Goal: Task Accomplishment & Management: Complete application form

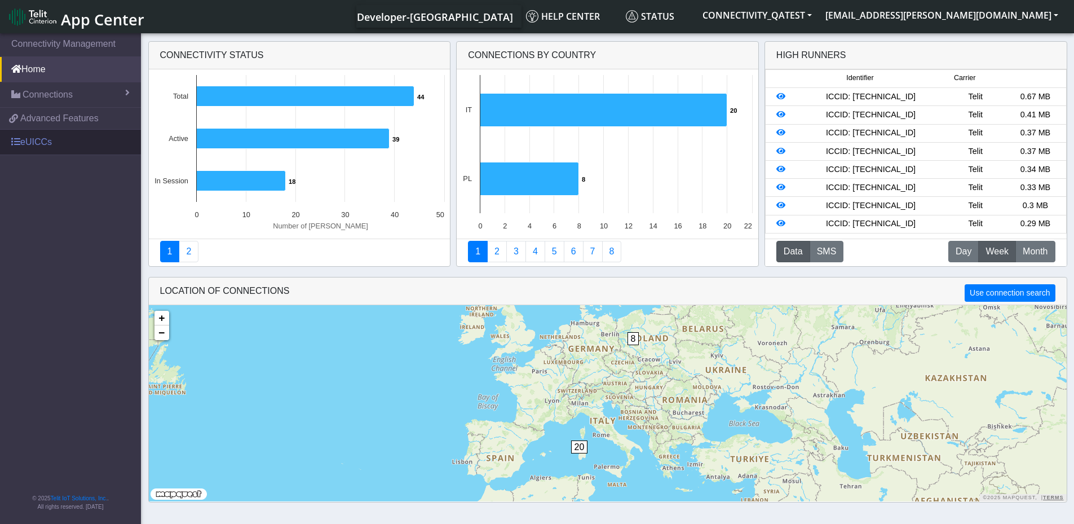
click at [30, 147] on link "eUICCs" at bounding box center [70, 142] width 141 height 25
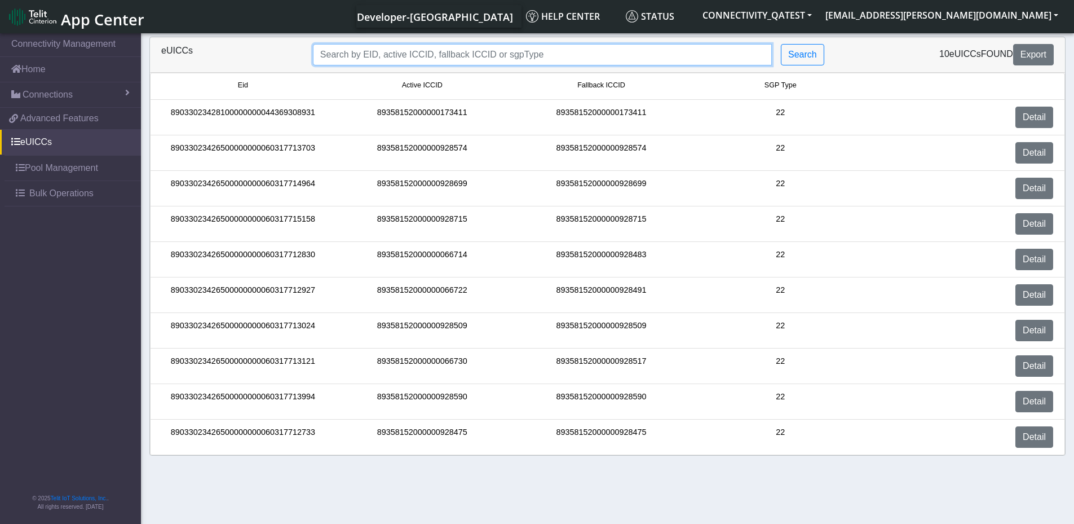
click at [424, 54] on input "Search..." at bounding box center [542, 54] width 459 height 21
paste input "89033023426500000000060317713994"
type input "89033023426500000000060317713994"
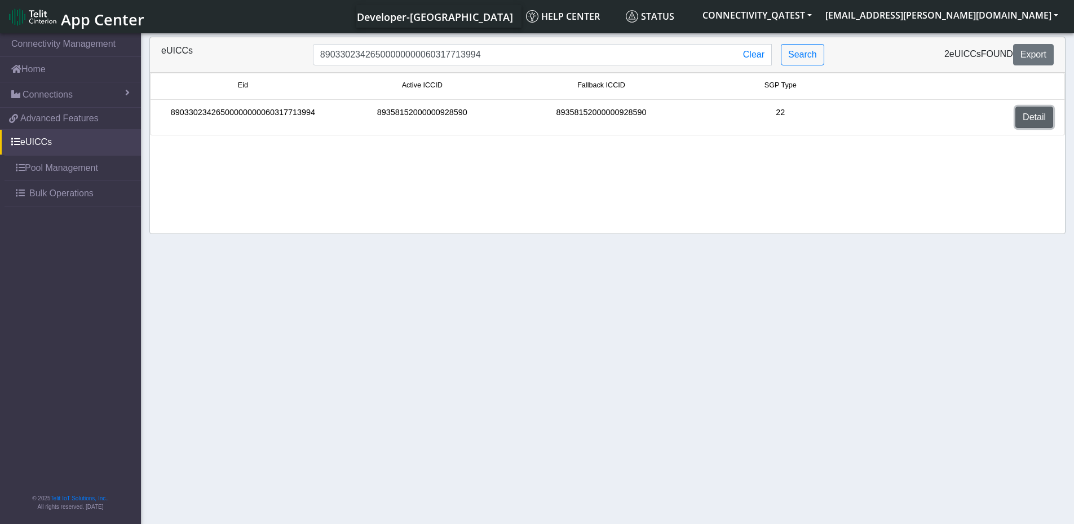
click at [1034, 118] on link "Detail" at bounding box center [1035, 117] width 38 height 21
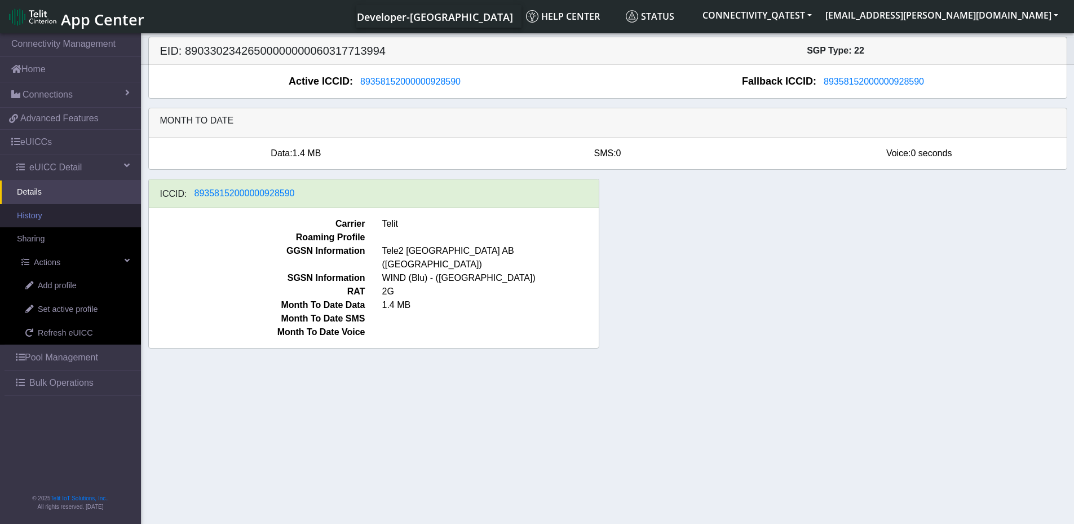
click at [68, 221] on link "History" at bounding box center [70, 216] width 141 height 24
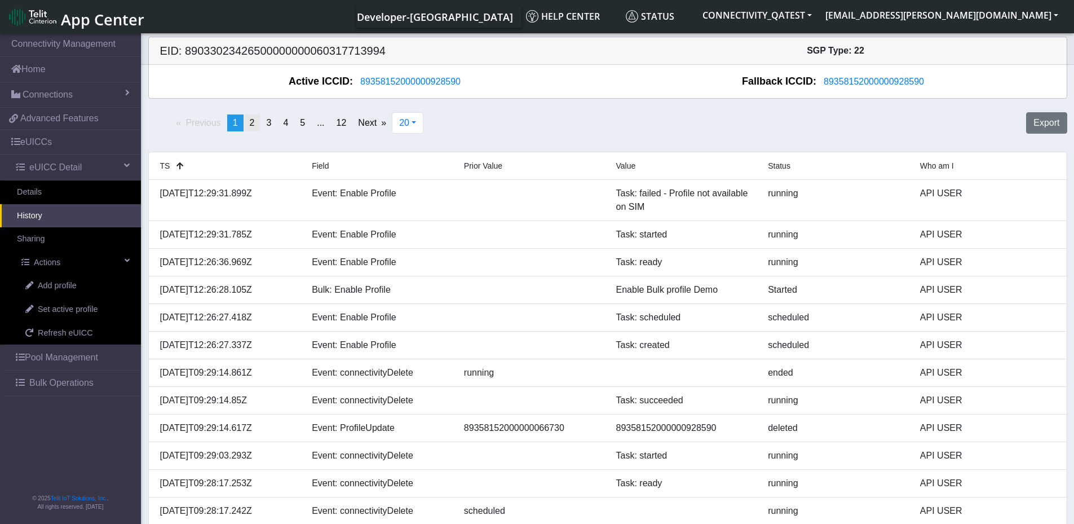
click at [253, 124] on span "2" at bounding box center [252, 123] width 5 height 10
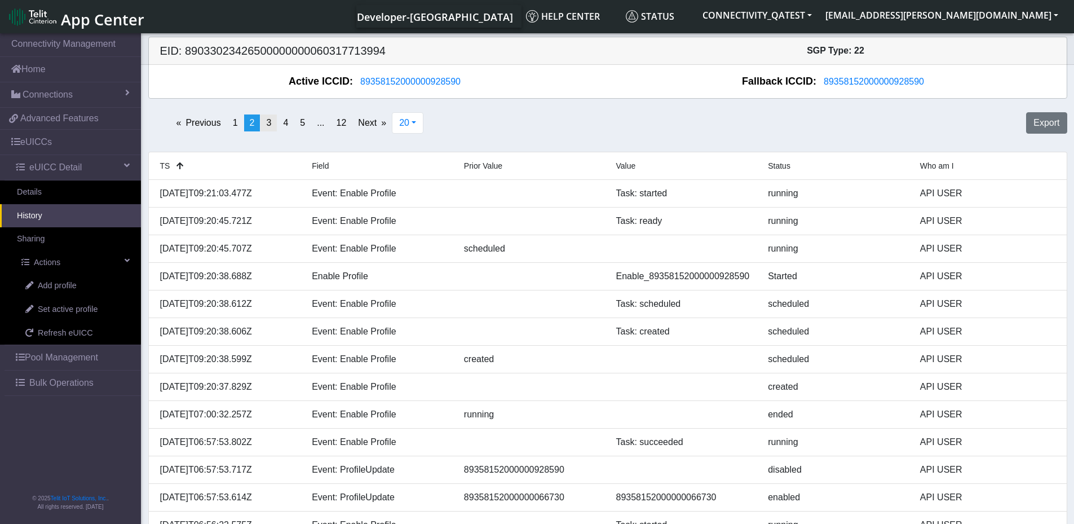
click at [271, 122] on span "3" at bounding box center [268, 123] width 5 height 10
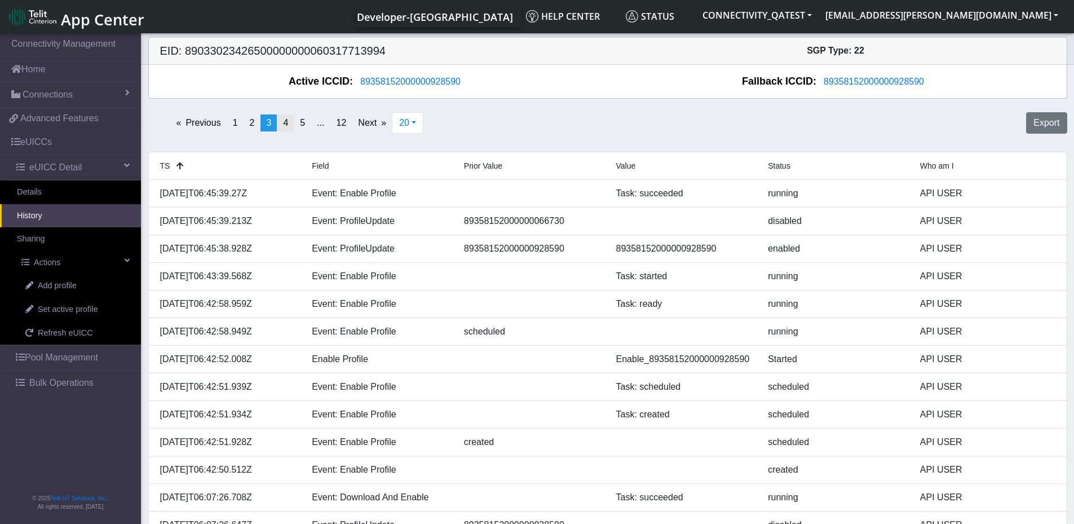
click at [285, 125] on span "4" at bounding box center [285, 123] width 5 height 10
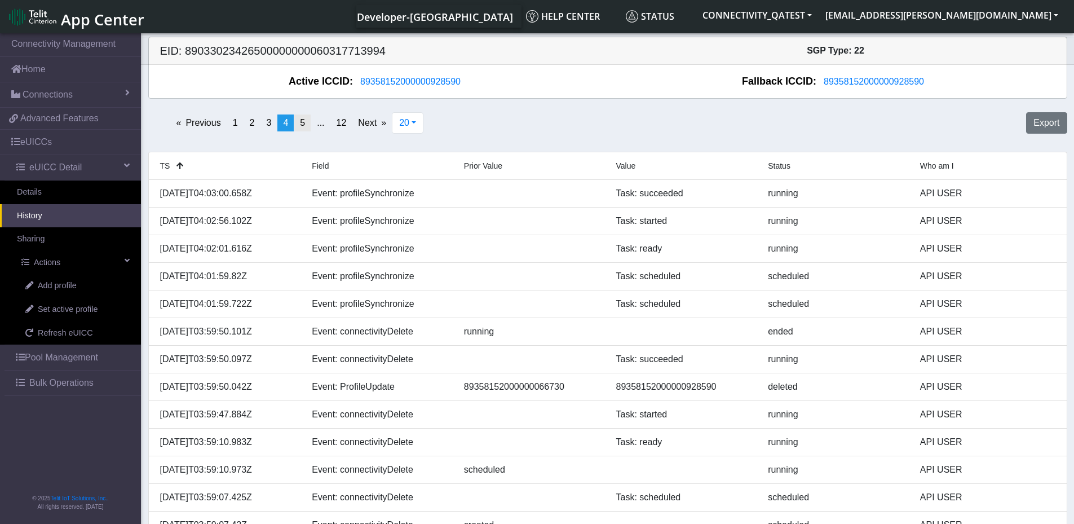
click at [305, 125] on link "page 5" at bounding box center [302, 122] width 16 height 17
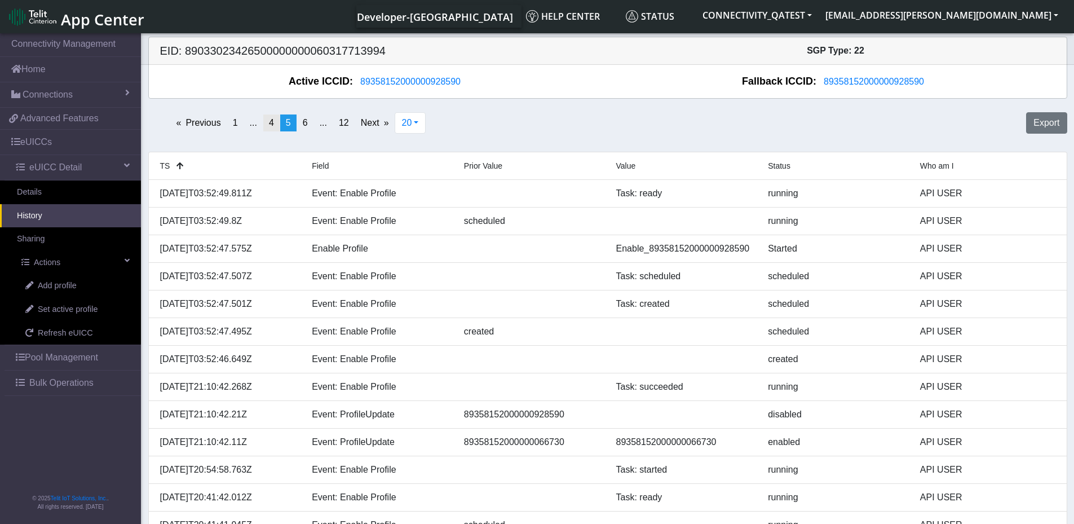
click at [276, 123] on link "page 4" at bounding box center [271, 122] width 16 height 17
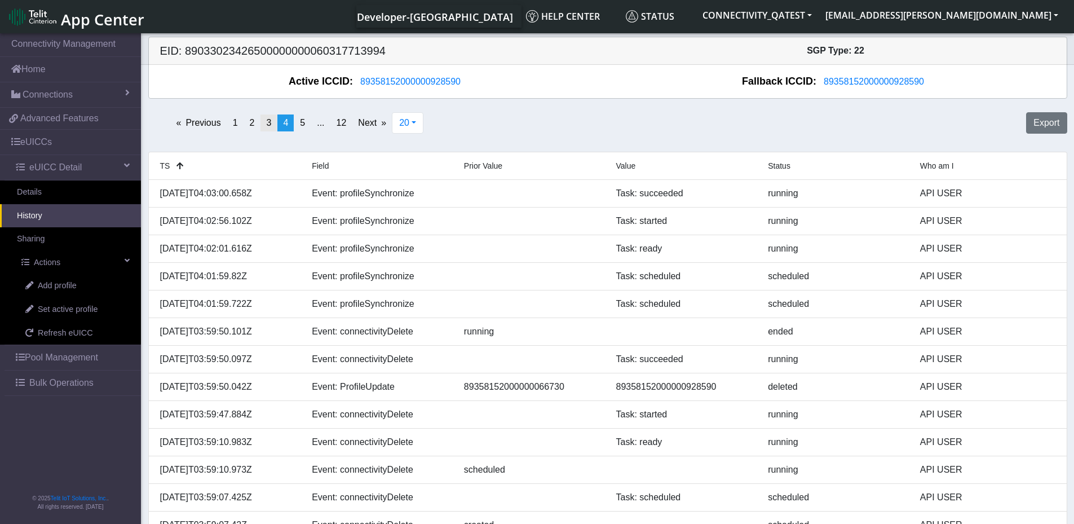
click at [269, 123] on span "3" at bounding box center [268, 123] width 5 height 10
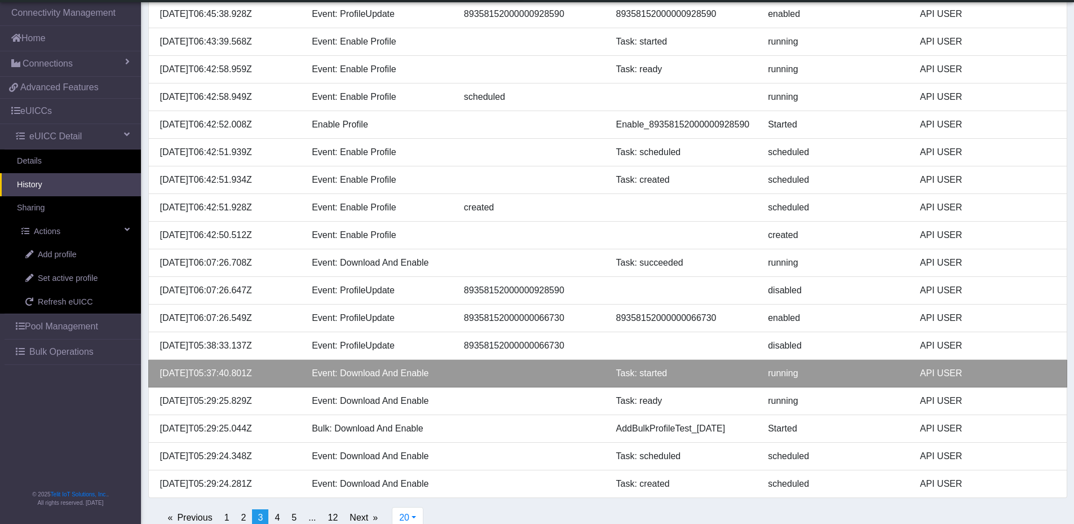
scroll to position [222, 0]
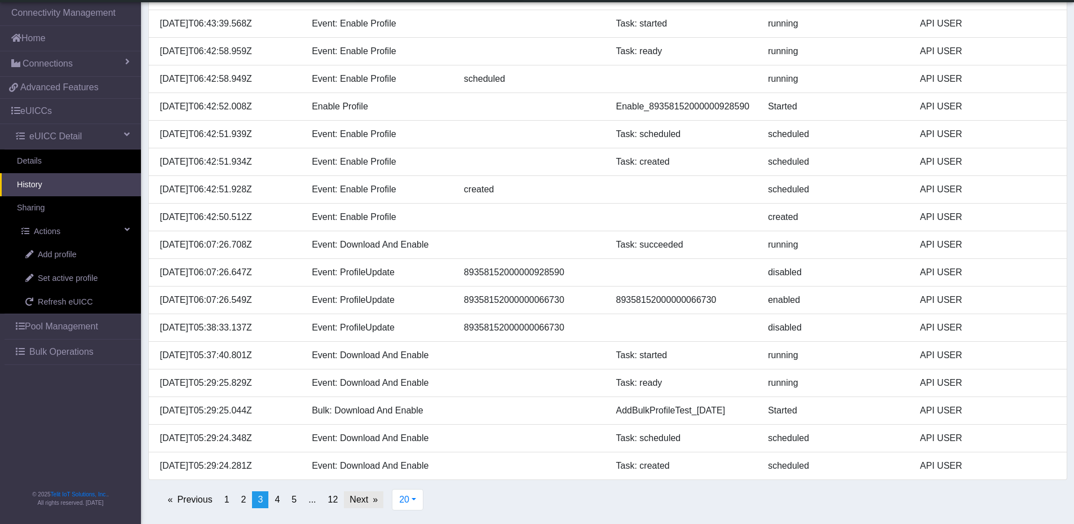
click at [354, 498] on link "Next page" at bounding box center [363, 499] width 39 height 17
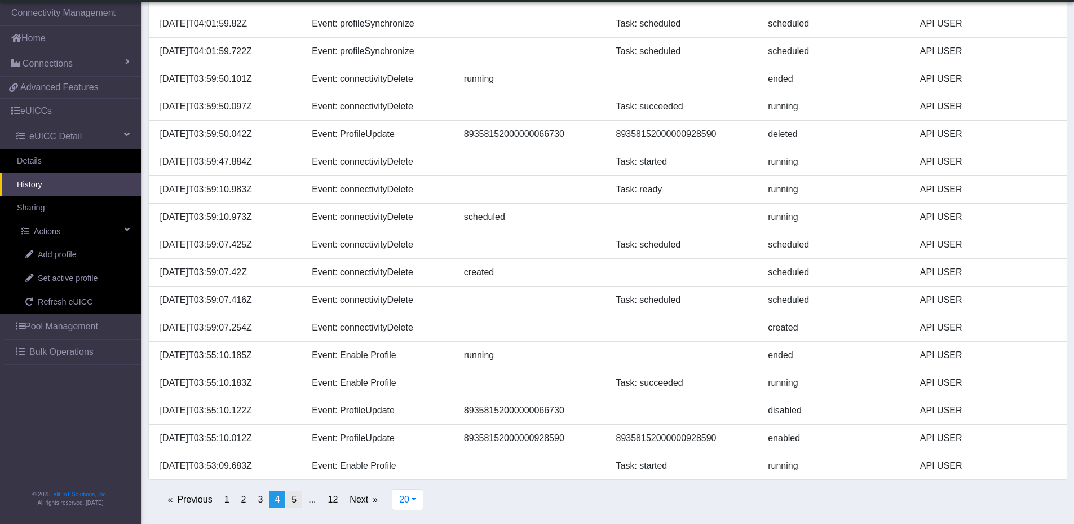
click at [295, 502] on span "5" at bounding box center [294, 500] width 5 height 10
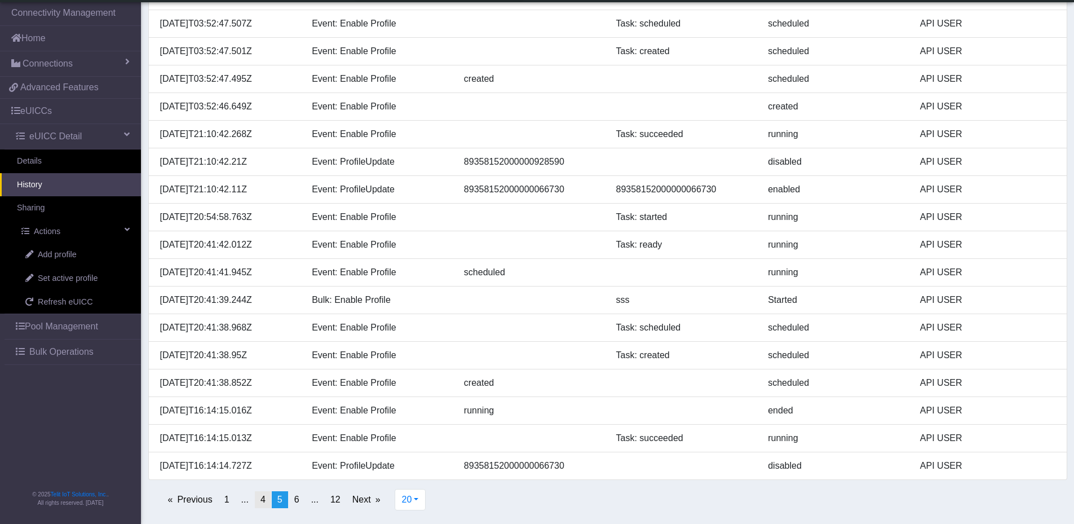
click at [261, 501] on span "4" at bounding box center [263, 500] width 5 height 10
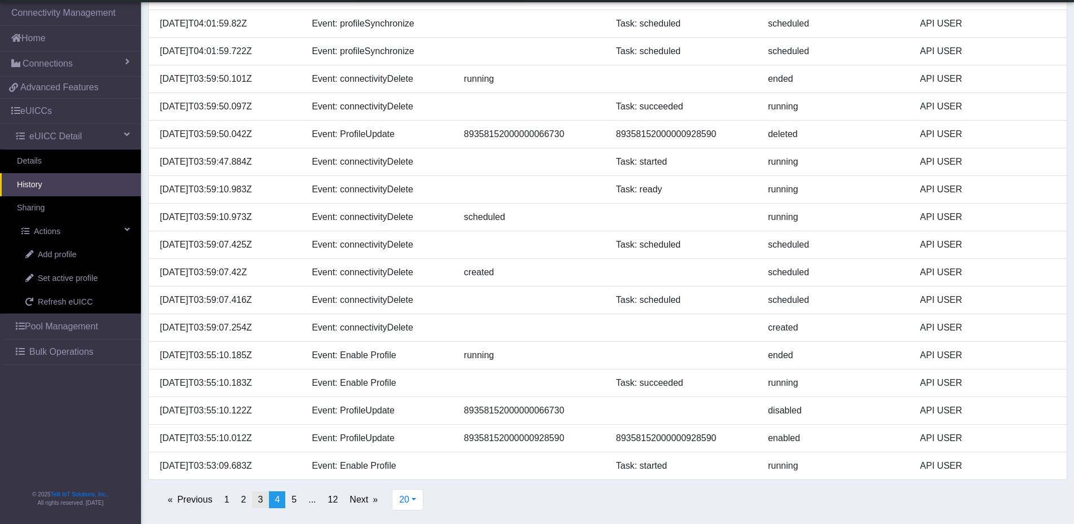
click at [261, 504] on span "3" at bounding box center [260, 500] width 5 height 10
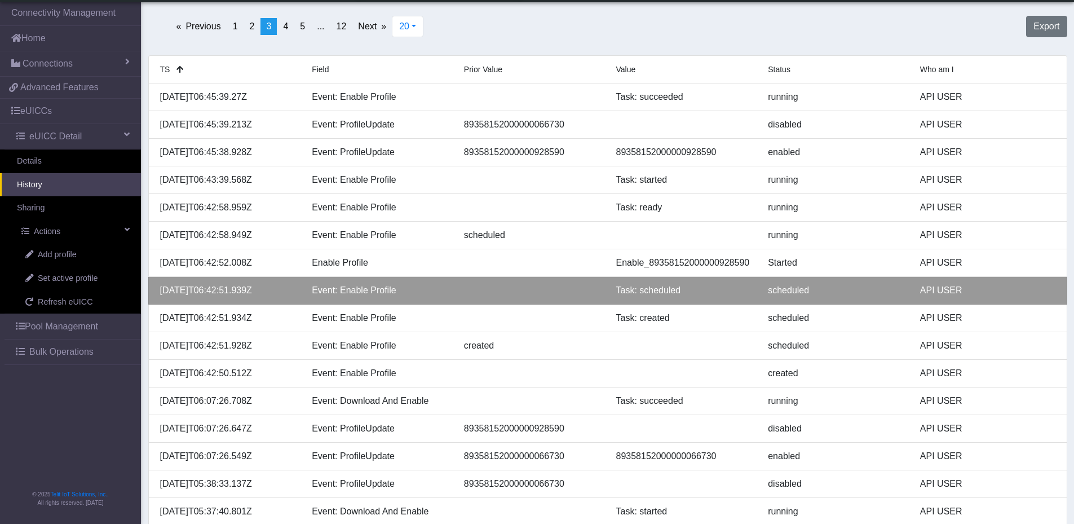
scroll to position [52, 0]
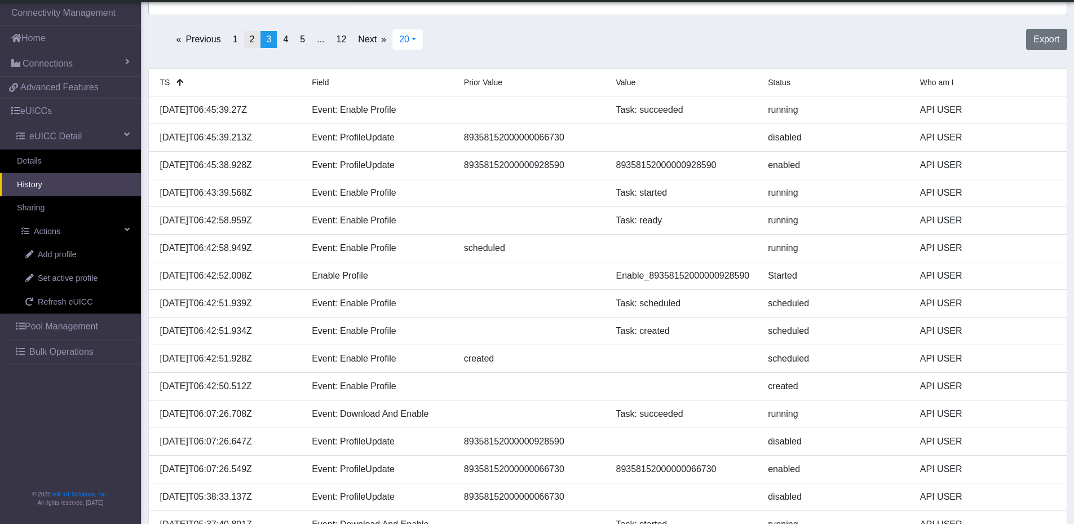
click at [253, 38] on span "2" at bounding box center [252, 39] width 5 height 10
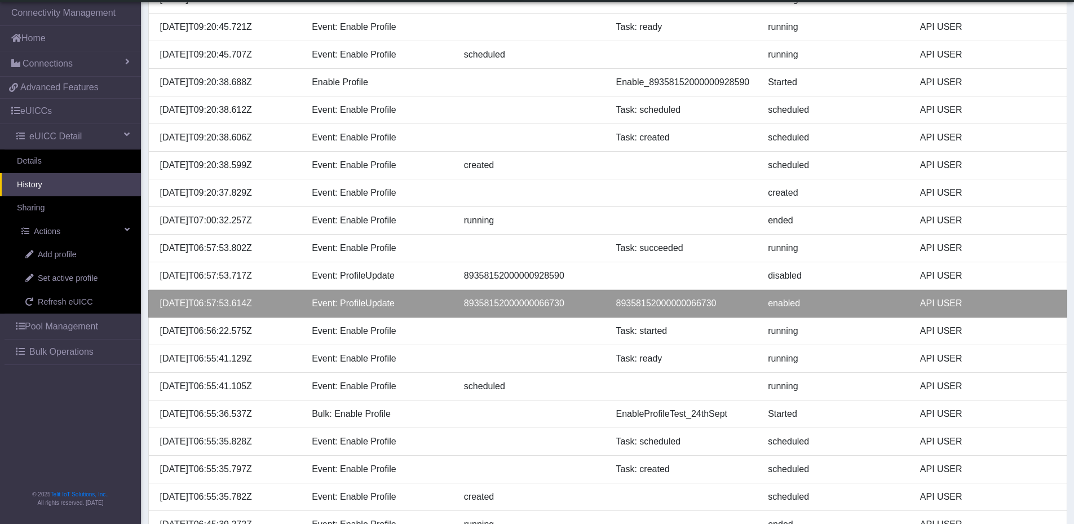
scroll to position [222, 0]
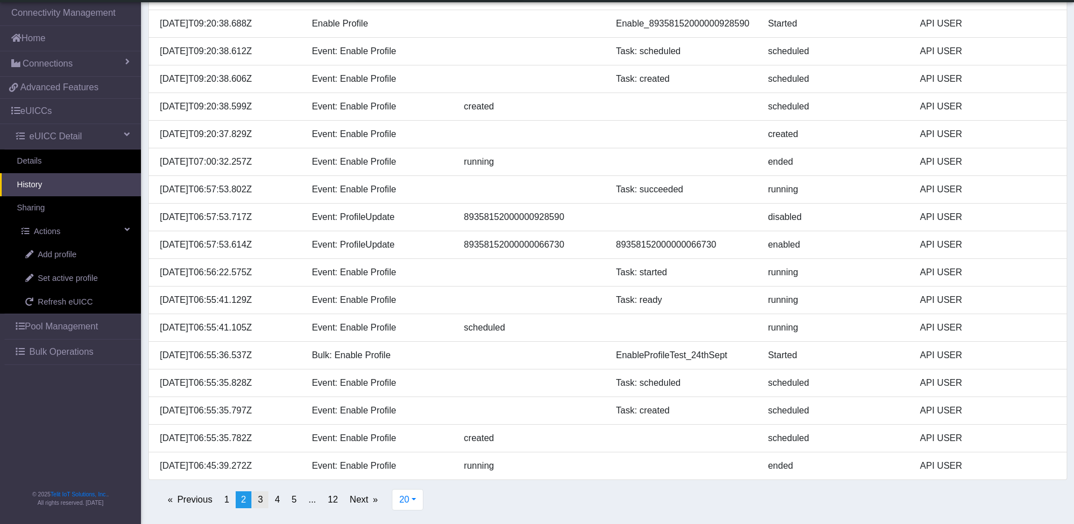
click at [259, 499] on span "3" at bounding box center [260, 500] width 5 height 10
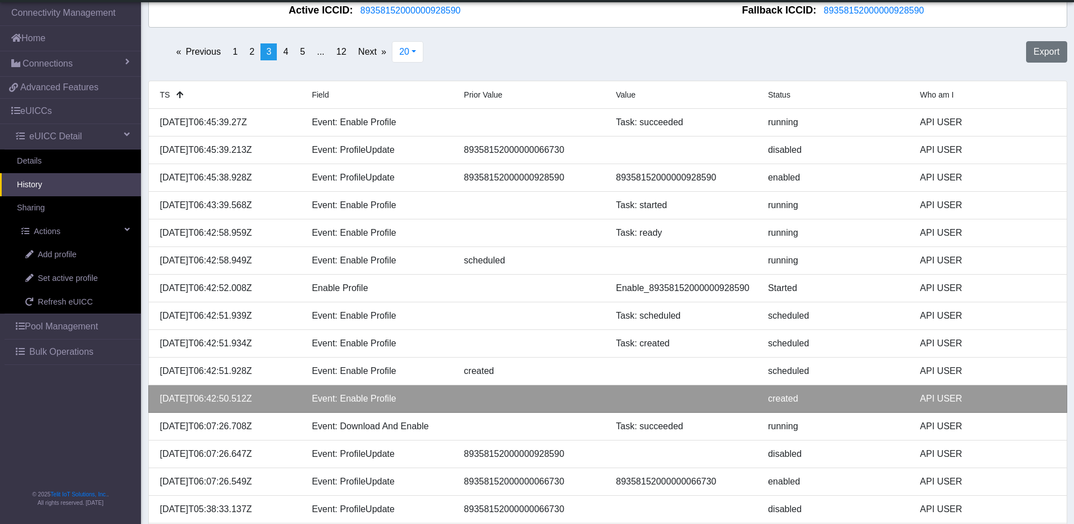
scroll to position [113, 0]
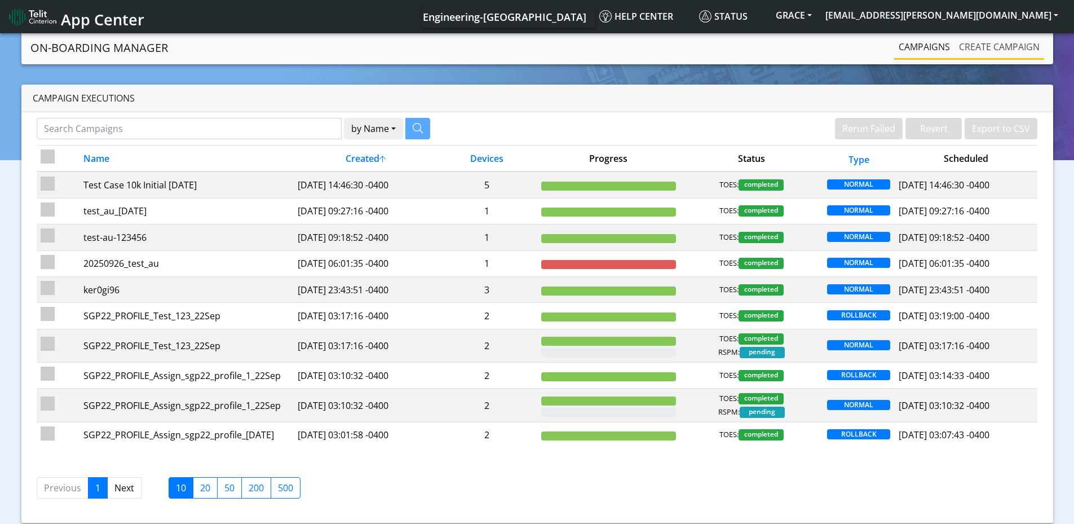
click at [1021, 45] on link "Create campaign" at bounding box center [1000, 47] width 90 height 23
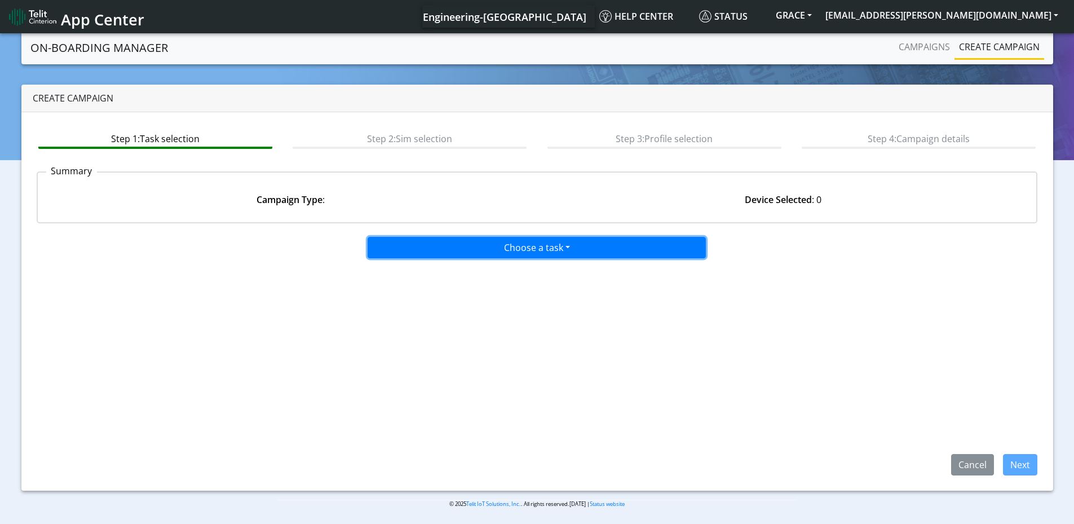
click at [452, 248] on button "Choose a task" at bounding box center [537, 247] width 338 height 21
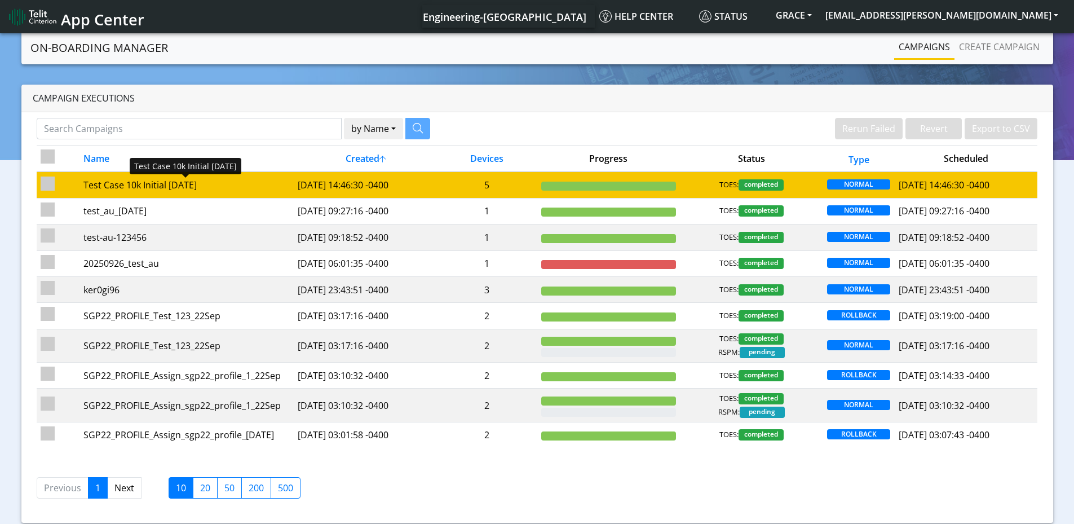
click at [236, 188] on div "Test Case 10k Initial 5 Sep 26" at bounding box center [186, 185] width 206 height 14
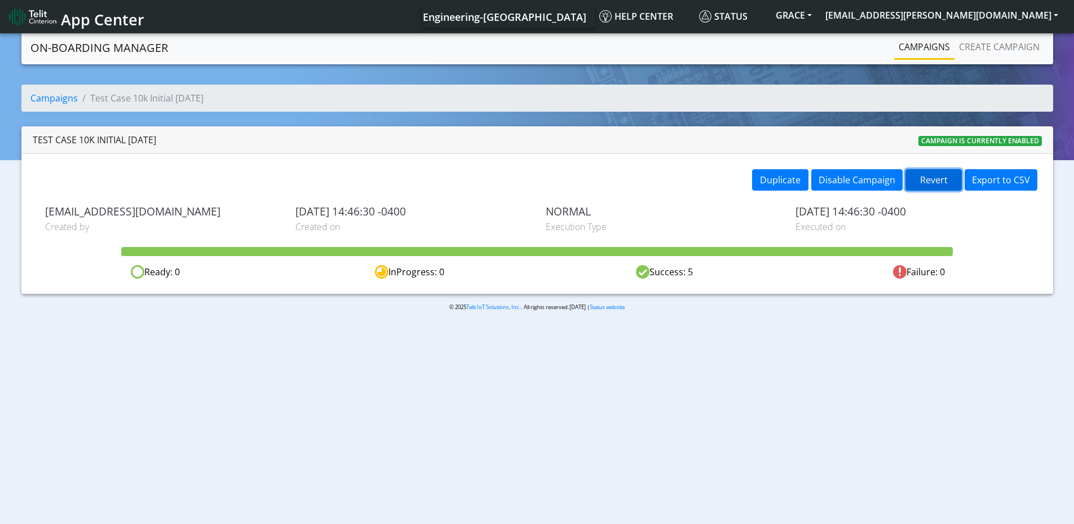
click at [941, 183] on button "Revert" at bounding box center [934, 179] width 56 height 21
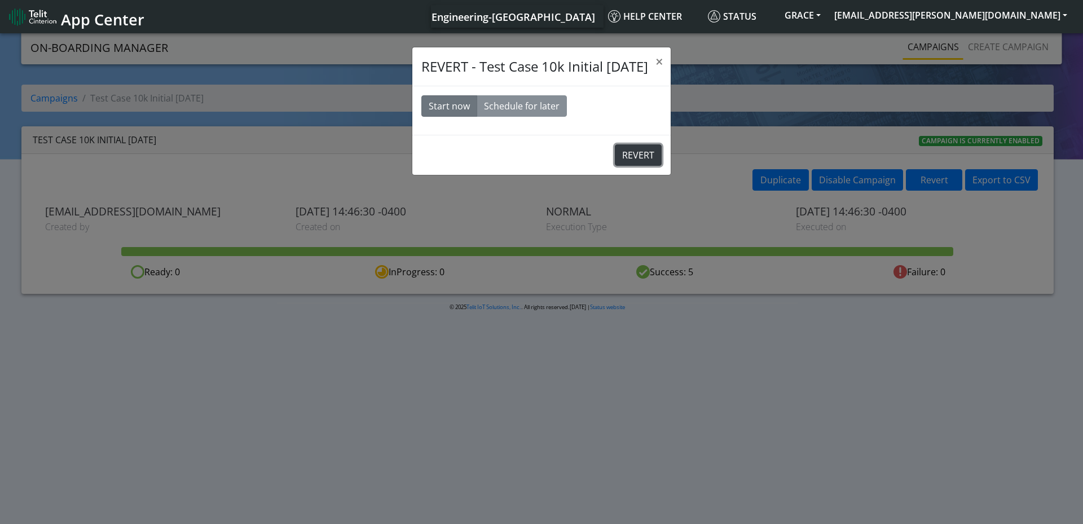
click at [642, 156] on button "REVERT" at bounding box center [638, 154] width 47 height 21
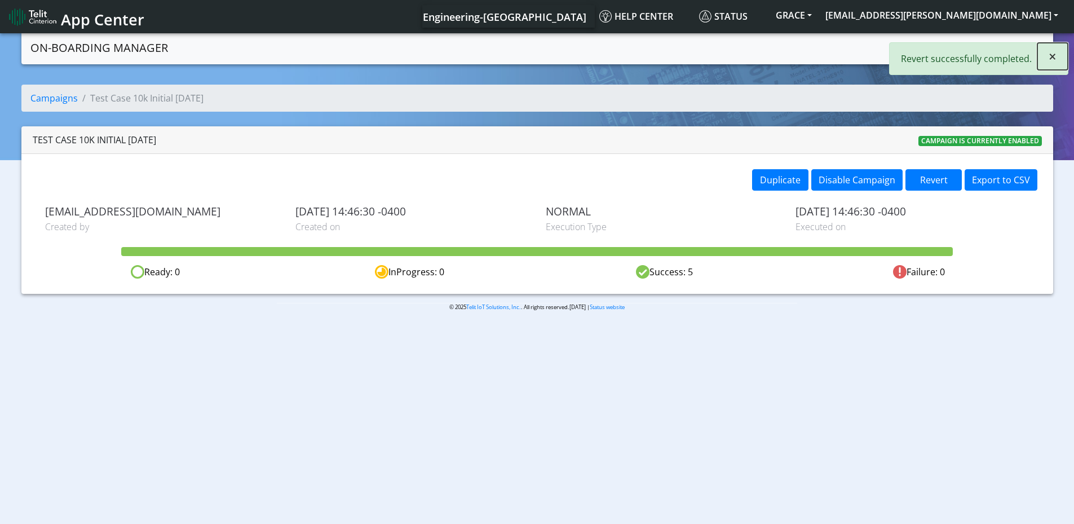
click at [1051, 52] on span "×" at bounding box center [1053, 56] width 8 height 19
click at [53, 97] on link "Campaigns" at bounding box center [53, 98] width 47 height 12
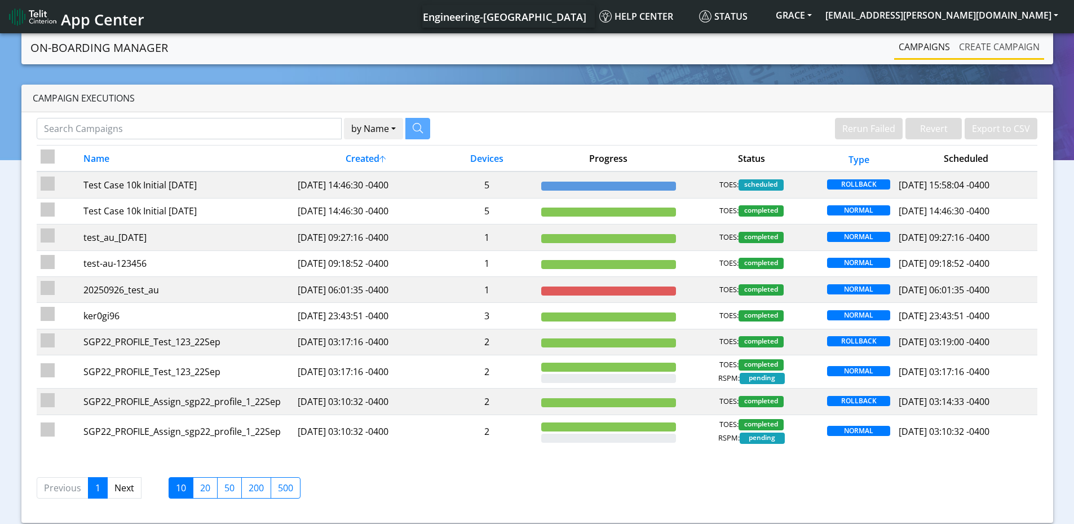
click at [1011, 47] on link "Create campaign" at bounding box center [1000, 47] width 90 height 23
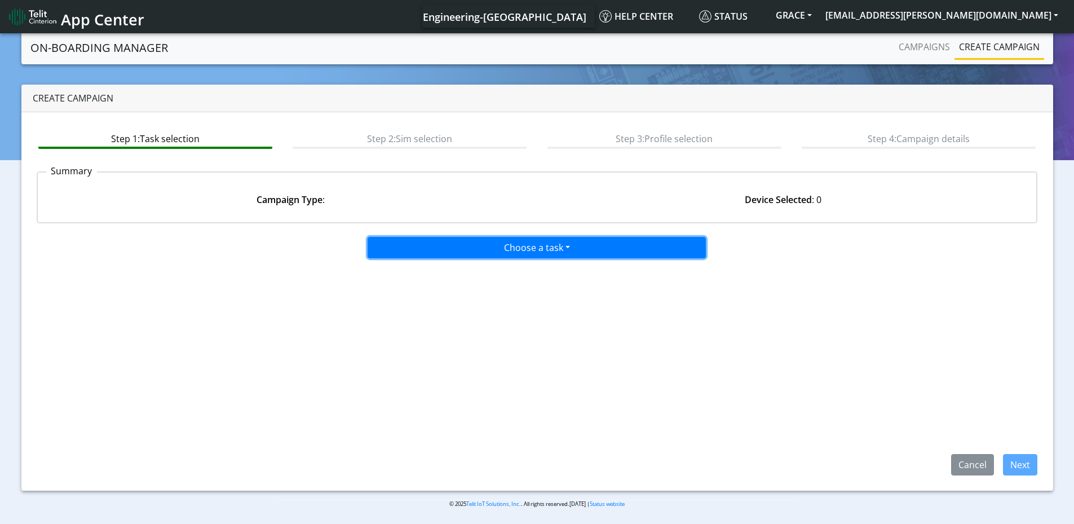
click at [530, 243] on button "Choose a task" at bounding box center [537, 247] width 338 height 21
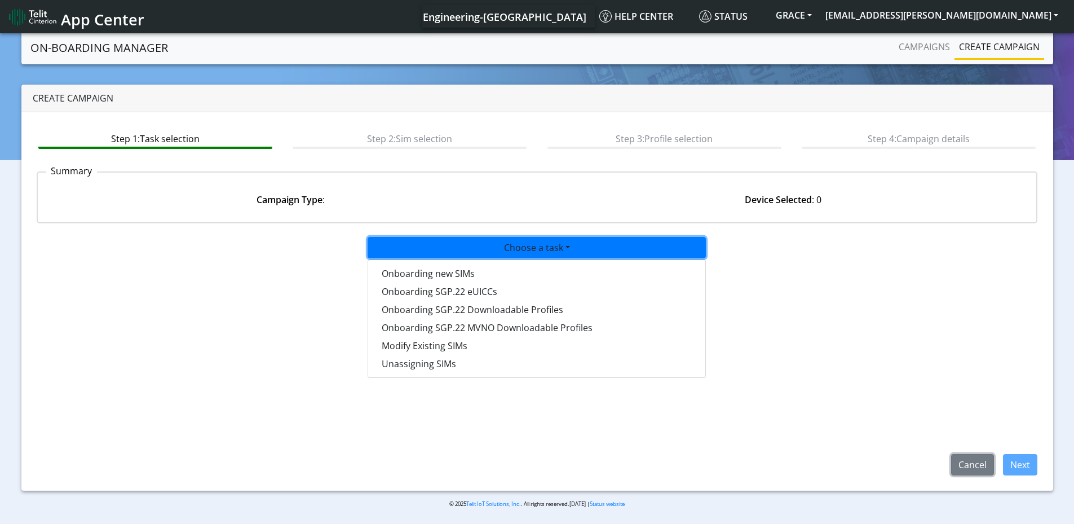
click at [967, 466] on button "Cancel" at bounding box center [972, 464] width 43 height 21
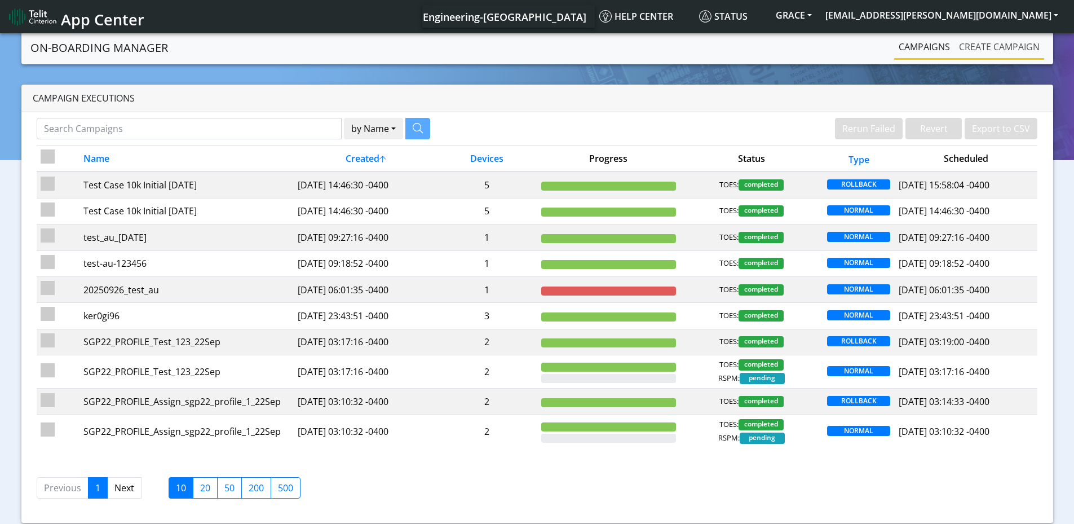
click at [993, 40] on link "Create campaign" at bounding box center [1000, 47] width 90 height 23
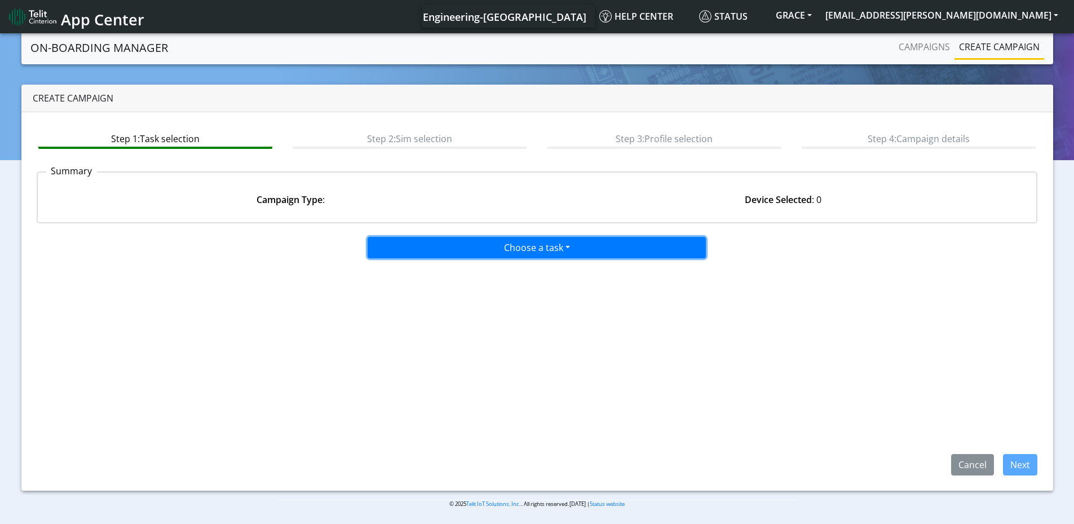
click at [571, 244] on button "Choose a task" at bounding box center [537, 247] width 338 height 21
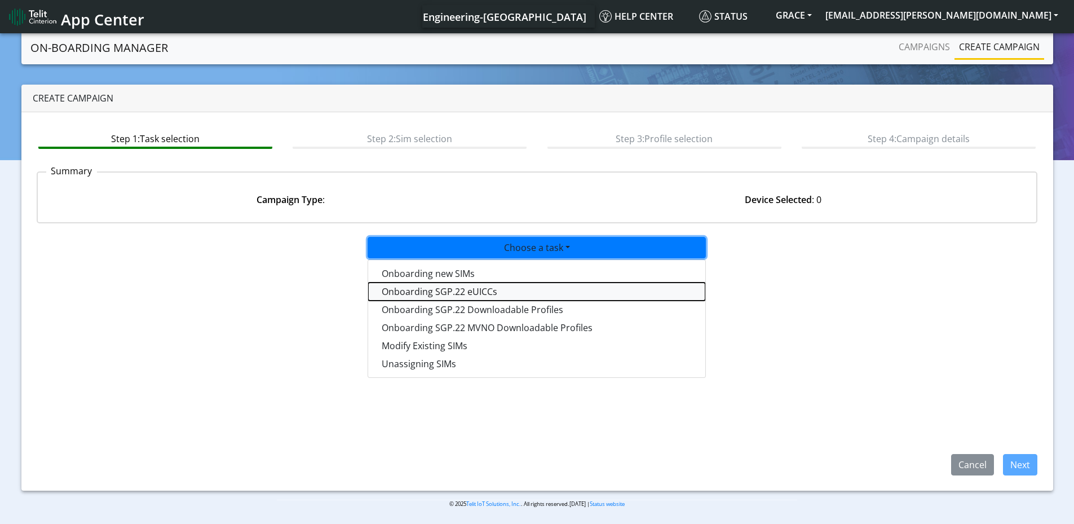
click at [452, 292] on tasksgp22eUICC-dropdown "Onboarding SGP.22 eUICCs" at bounding box center [536, 292] width 337 height 18
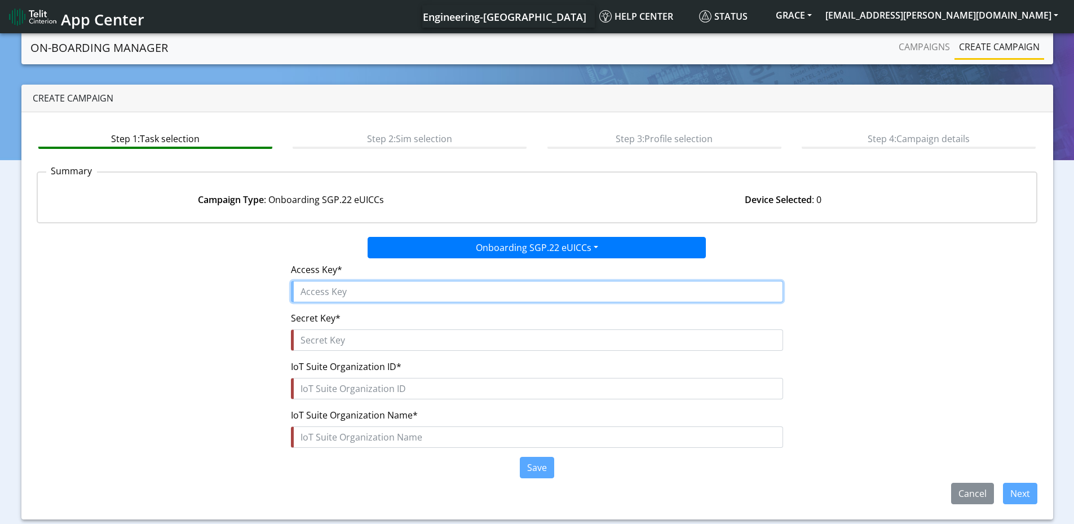
click at [355, 288] on input "text" at bounding box center [537, 291] width 492 height 21
paste input "7yYz1E501cIDbg8SNHqO"
type input "7yYz1E501cIDbg8SNHqO"
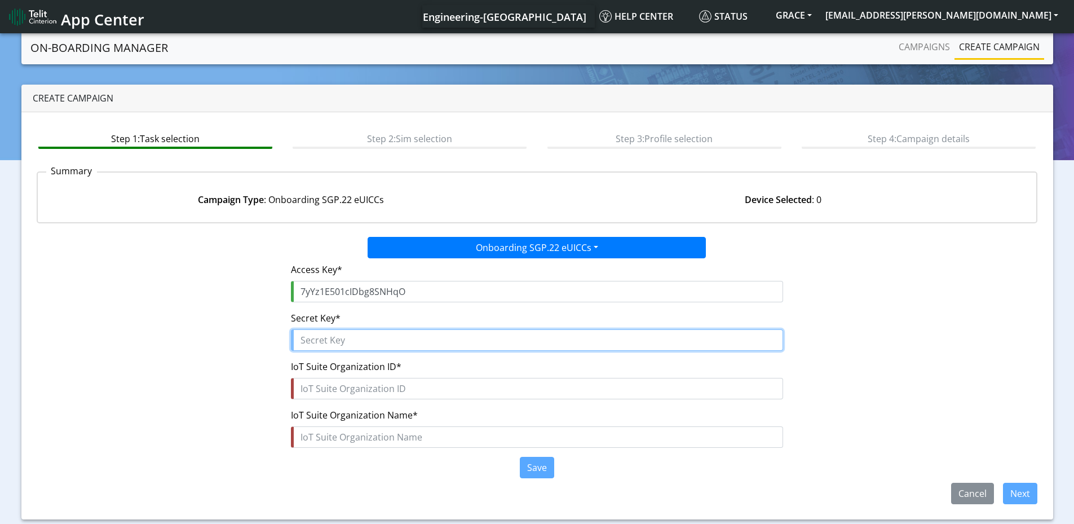
click at [340, 342] on input "text" at bounding box center [537, 339] width 492 height 21
click at [380, 340] on input "text" at bounding box center [537, 339] width 492 height 21
paste input "YS8un7$psOInMFPvx5LVbekwBEgdmsrmtIr62edT"
type input "YS8un7$psOInMFPvx5LVbekwBEgdmsrmtIr62edT"
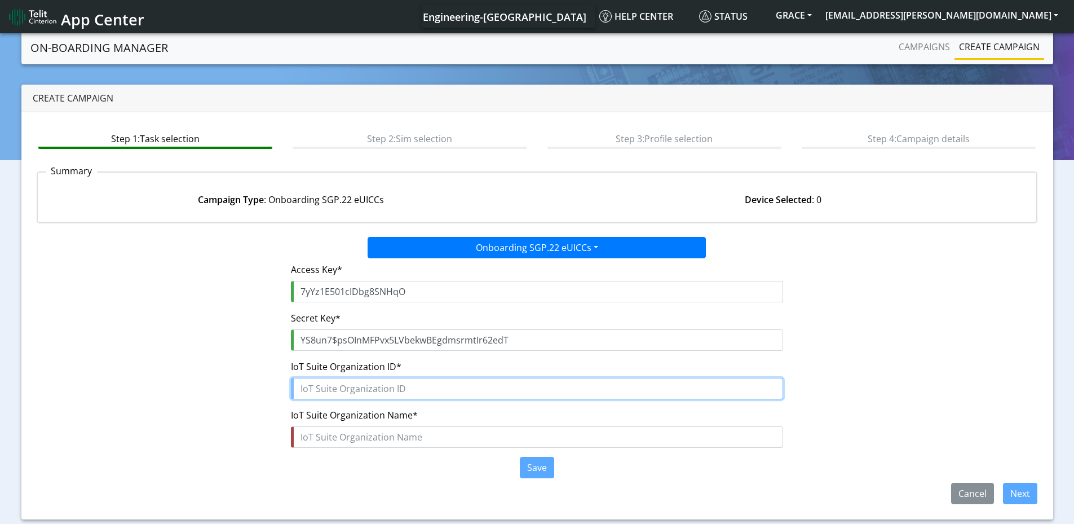
click at [341, 389] on input "text" at bounding box center [537, 388] width 492 height 21
drag, startPoint x: 376, startPoint y: 391, endPoint x: 364, endPoint y: 383, distance: 13.8
click at [376, 391] on input "text" at bounding box center [537, 388] width 492 height 21
paste input "3f1f8a32-b68d-442d-ba7c-4041db7e6f6e"
type input "3f1f8a32-b68d-442d-ba7c-4041db7e6f6e"
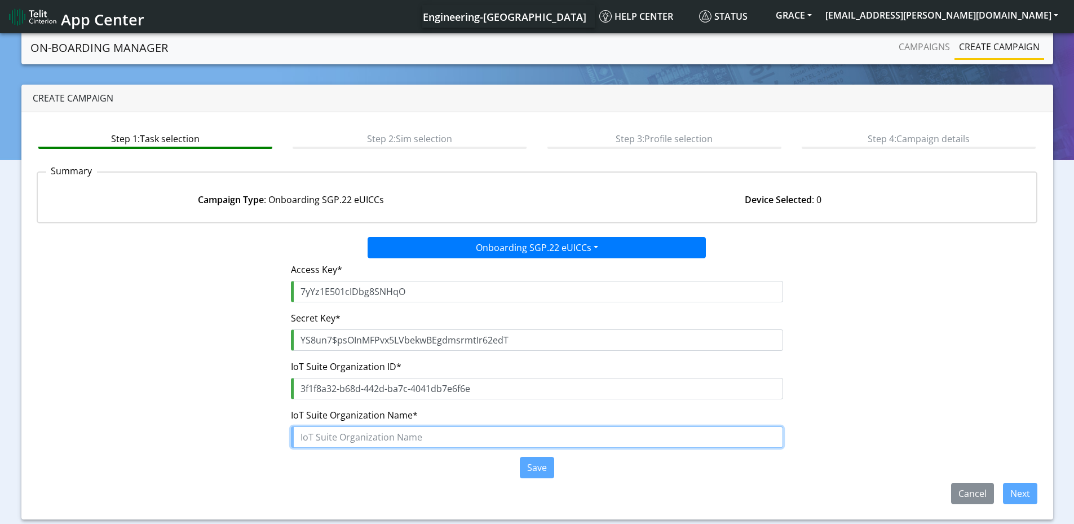
drag, startPoint x: 352, startPoint y: 440, endPoint x: 359, endPoint y: 443, distance: 7.9
click at [352, 440] on input "text" at bounding box center [537, 436] width 492 height 21
type input "GRACE"
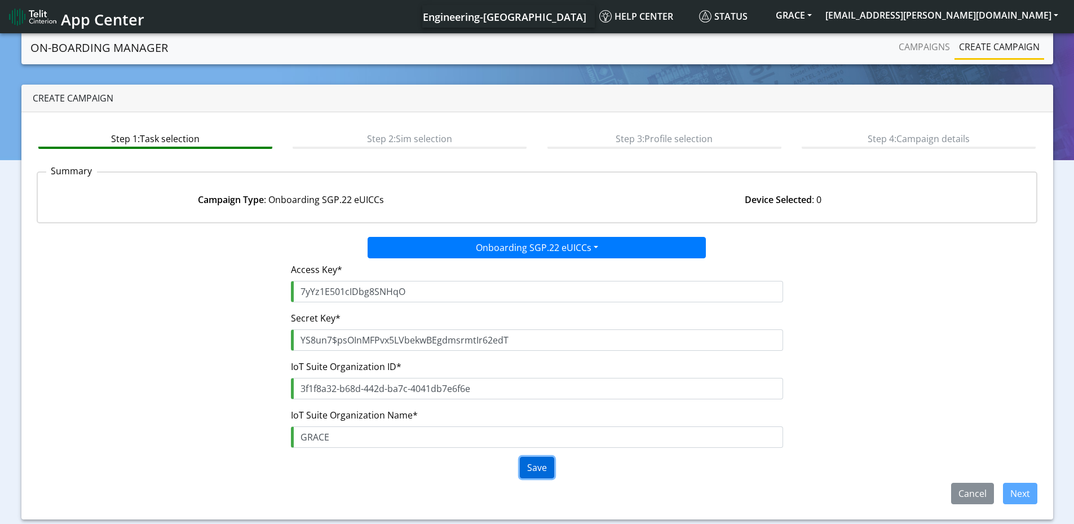
click at [541, 471] on button "Save" at bounding box center [537, 467] width 34 height 21
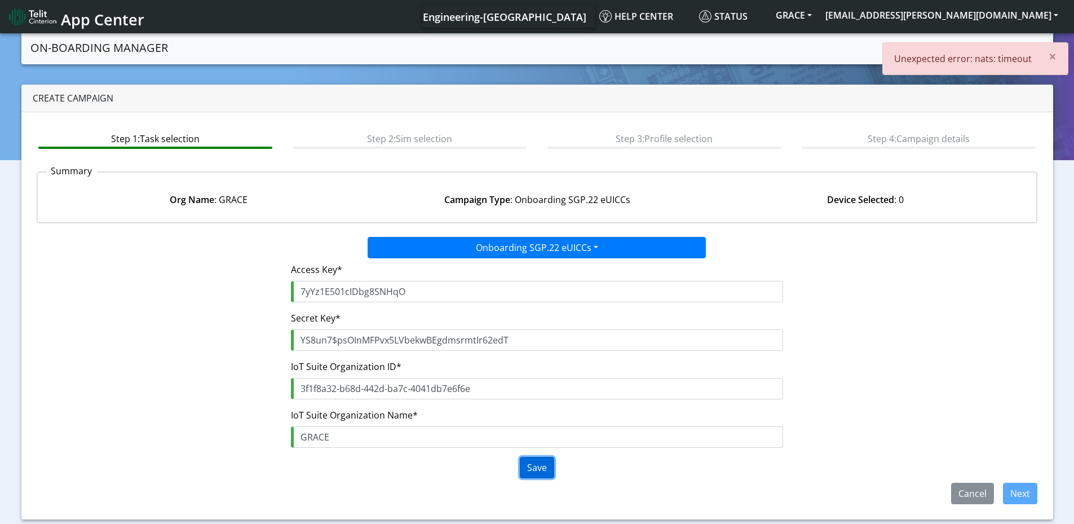
click at [537, 472] on button "Save" at bounding box center [537, 467] width 34 height 21
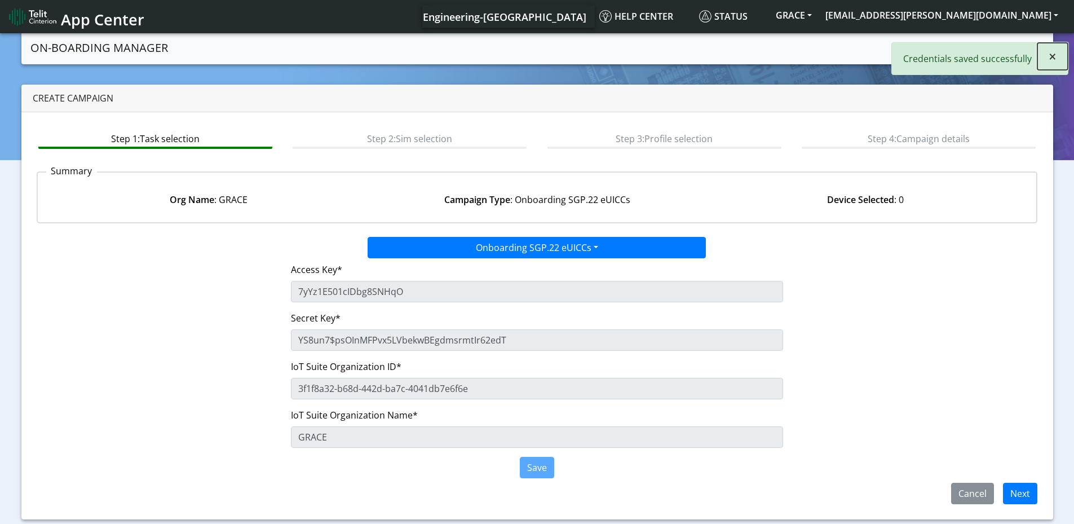
click at [1051, 54] on span "×" at bounding box center [1053, 56] width 8 height 19
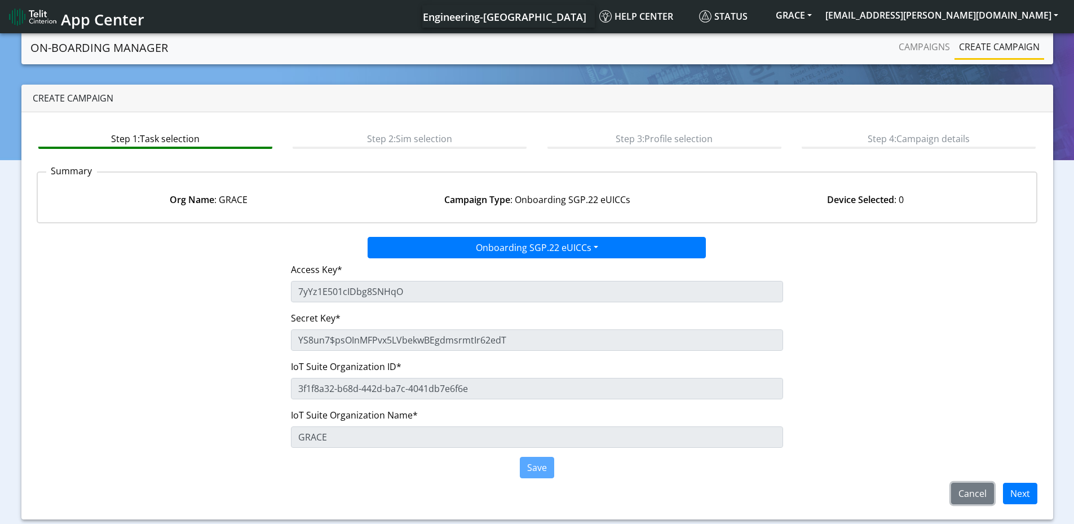
click at [976, 497] on button "Cancel" at bounding box center [972, 493] width 43 height 21
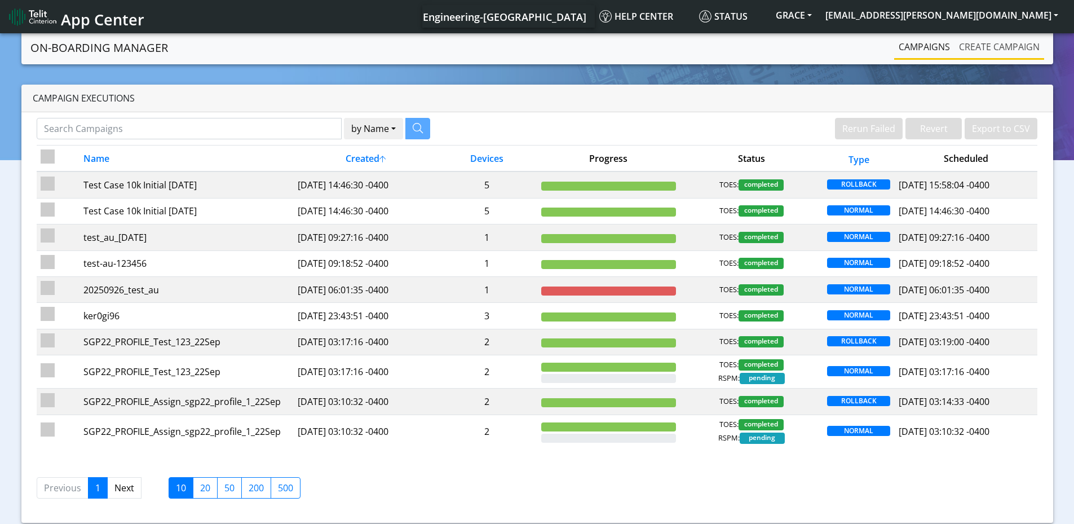
click at [1001, 44] on link "Create campaign" at bounding box center [1000, 47] width 90 height 23
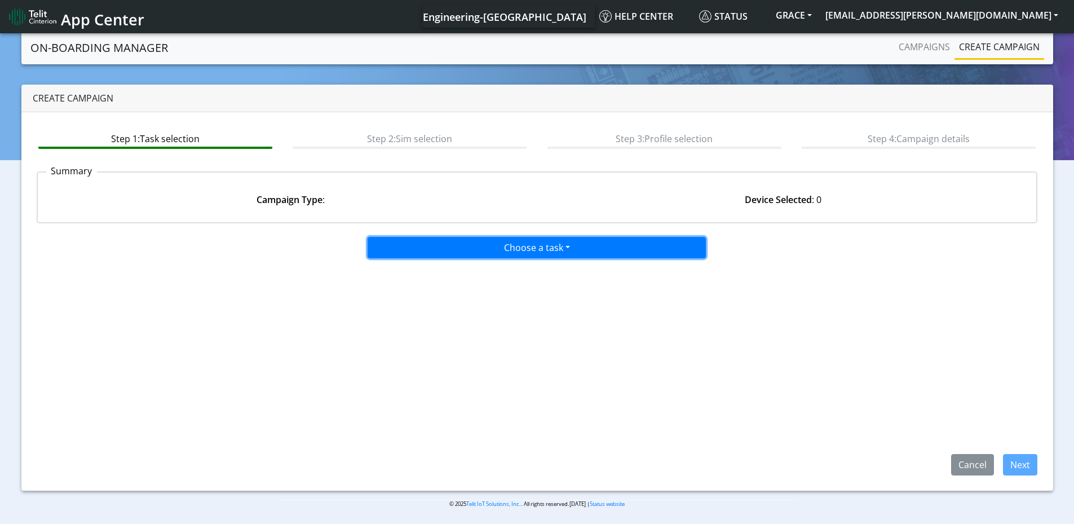
click at [557, 256] on button "Choose a task" at bounding box center [537, 247] width 338 height 21
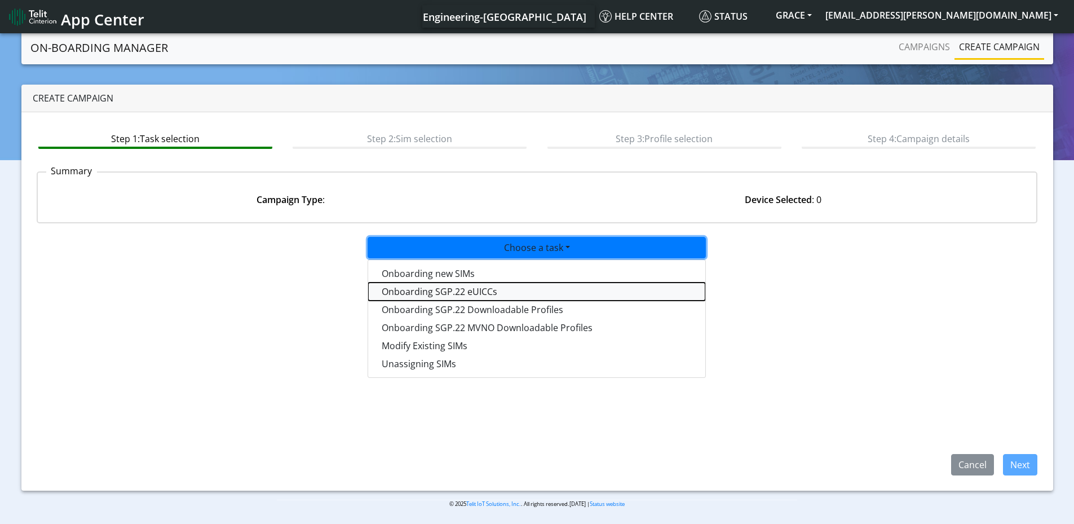
click at [496, 292] on tasksgp22eUICC-dropdown "Onboarding SGP.22 eUICCs" at bounding box center [536, 292] width 337 height 18
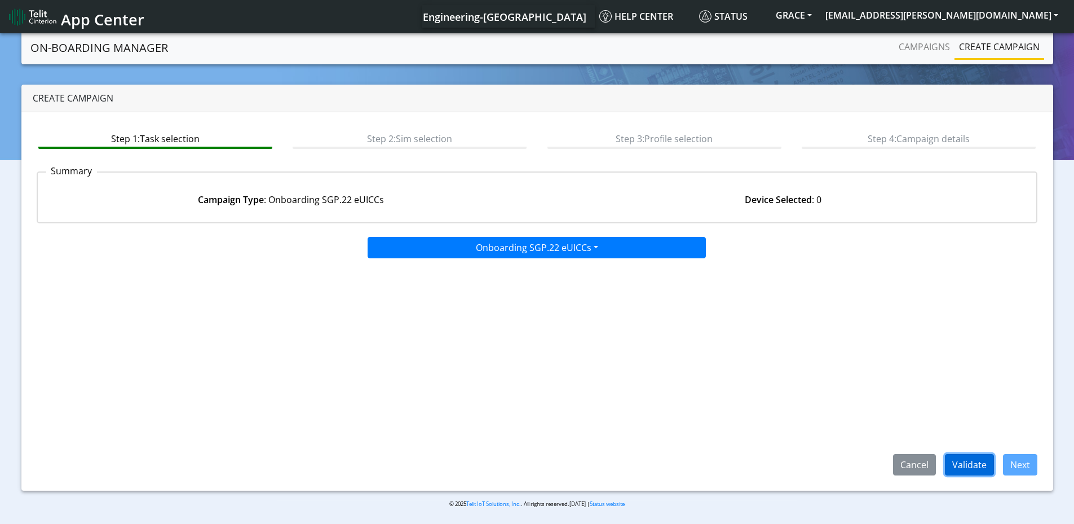
click at [975, 466] on button "Validate" at bounding box center [969, 464] width 49 height 21
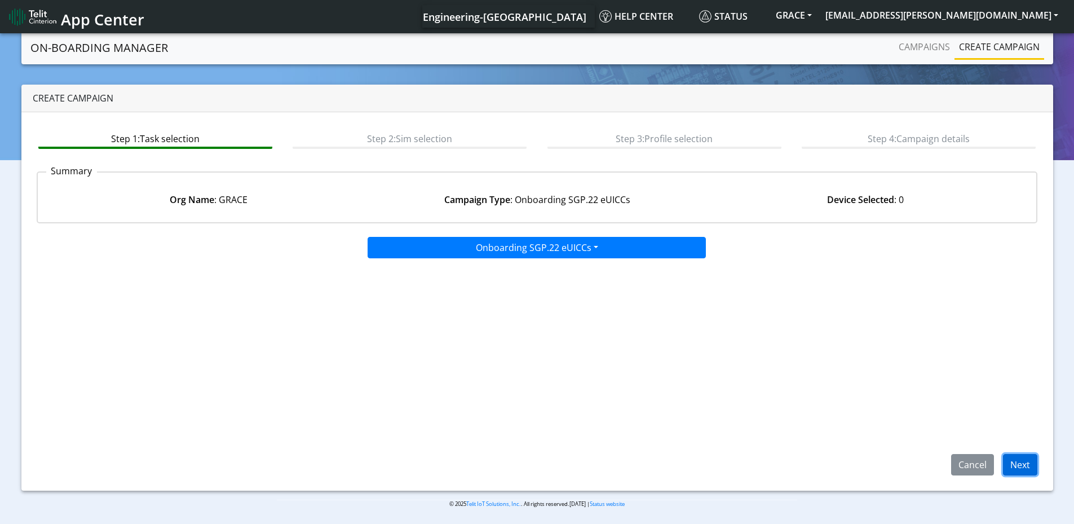
click at [1024, 466] on button "Next" at bounding box center [1020, 464] width 34 height 21
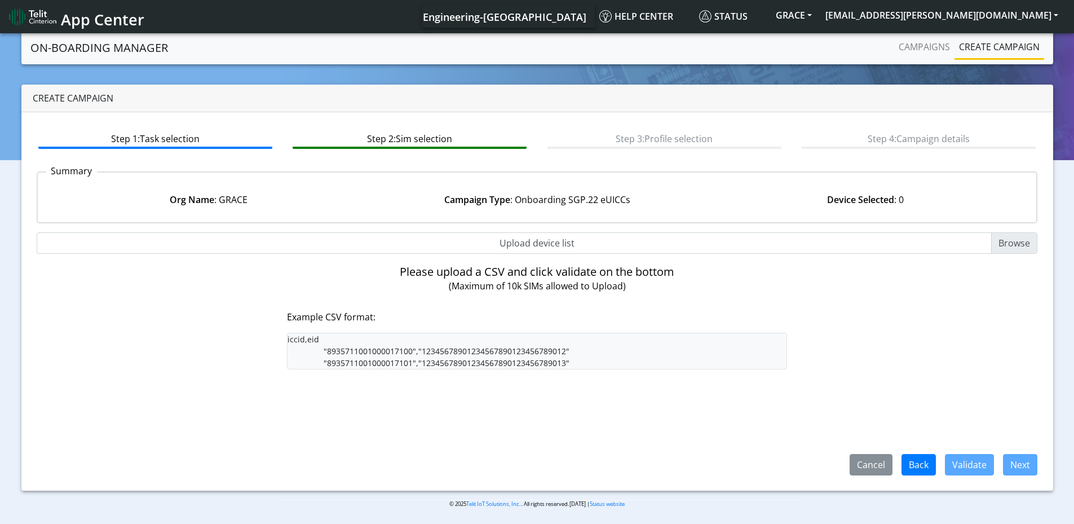
click at [1003, 241] on input "Upload device list" at bounding box center [538, 242] width 1002 height 21
type input "C:\fakepath\grace_engr_sgp22_euicc.csv"
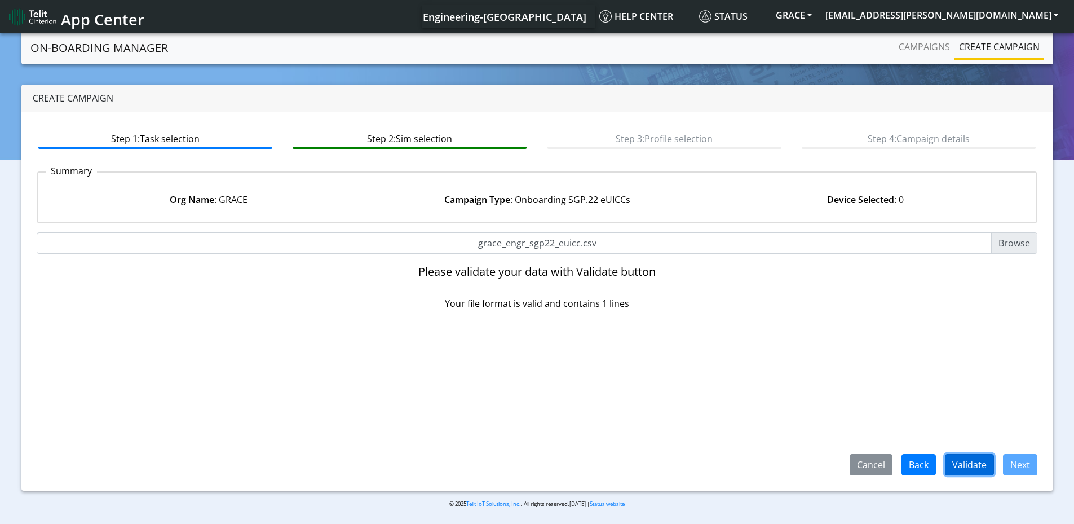
click at [965, 464] on button "Validate" at bounding box center [969, 464] width 49 height 21
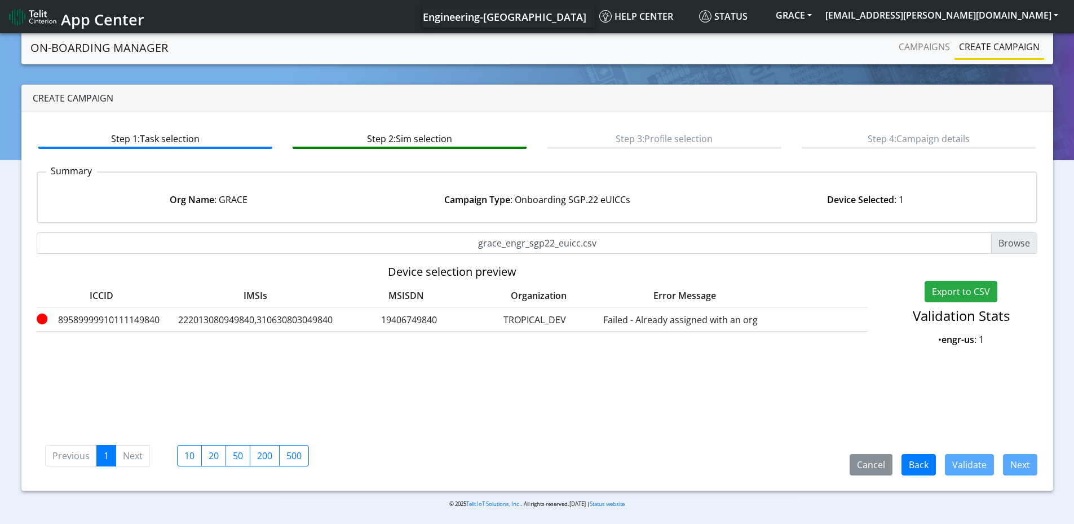
click at [110, 319] on label "89589999910111149840" at bounding box center [102, 320] width 130 height 14
copy label "89589999910111149840"
click at [916, 464] on button "Back" at bounding box center [919, 464] width 34 height 21
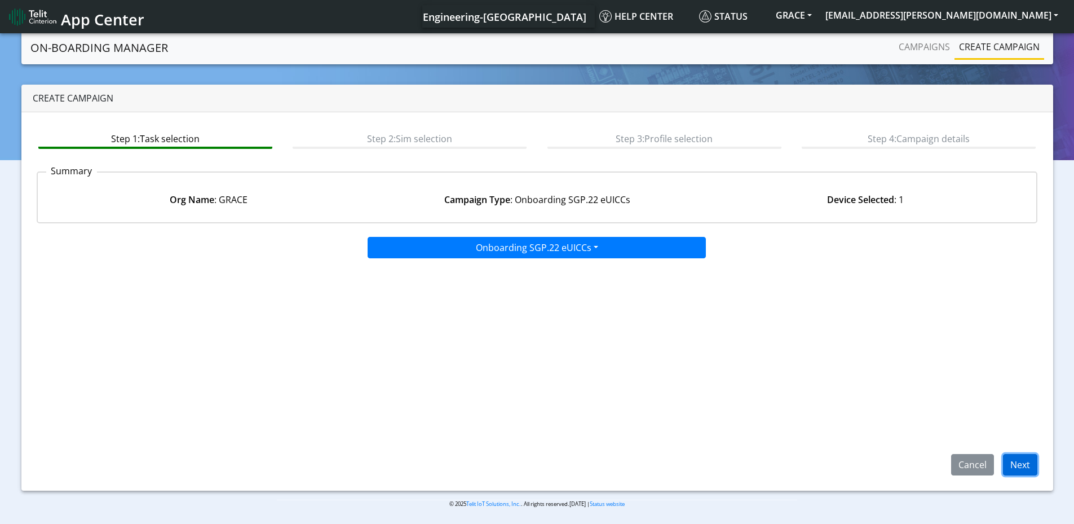
click at [1023, 463] on button "Next" at bounding box center [1020, 464] width 34 height 21
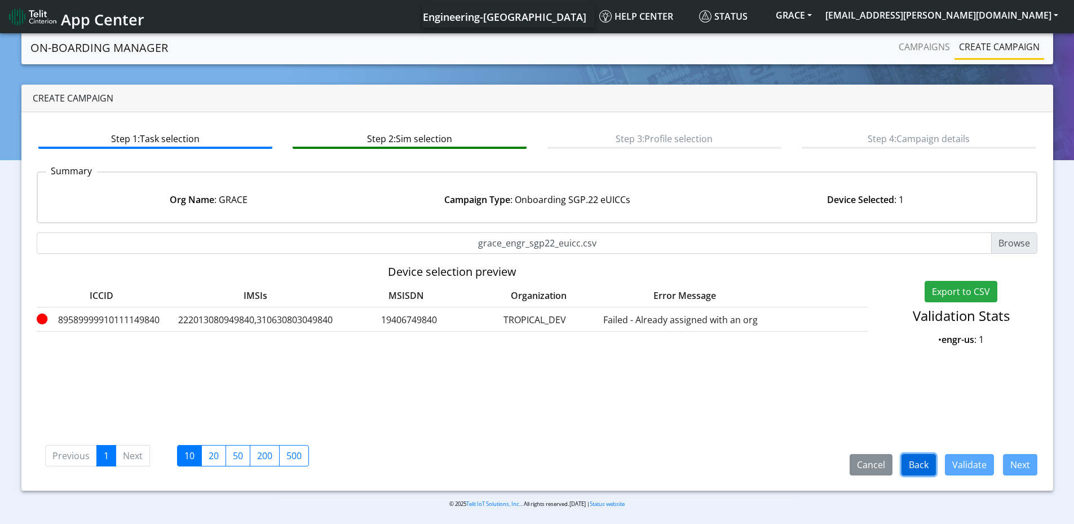
click at [920, 468] on button "Back" at bounding box center [919, 464] width 34 height 21
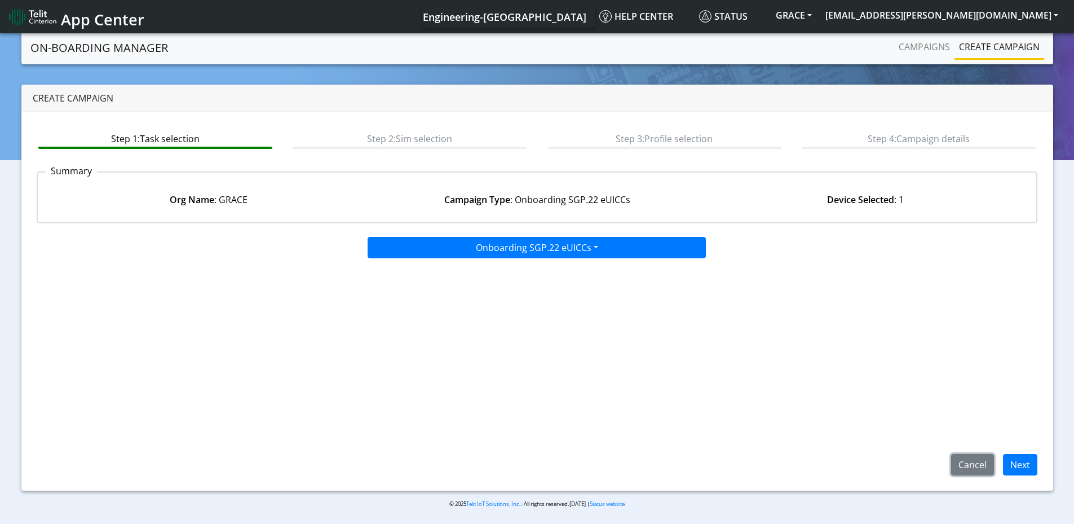
click at [969, 464] on button "Cancel" at bounding box center [972, 464] width 43 height 21
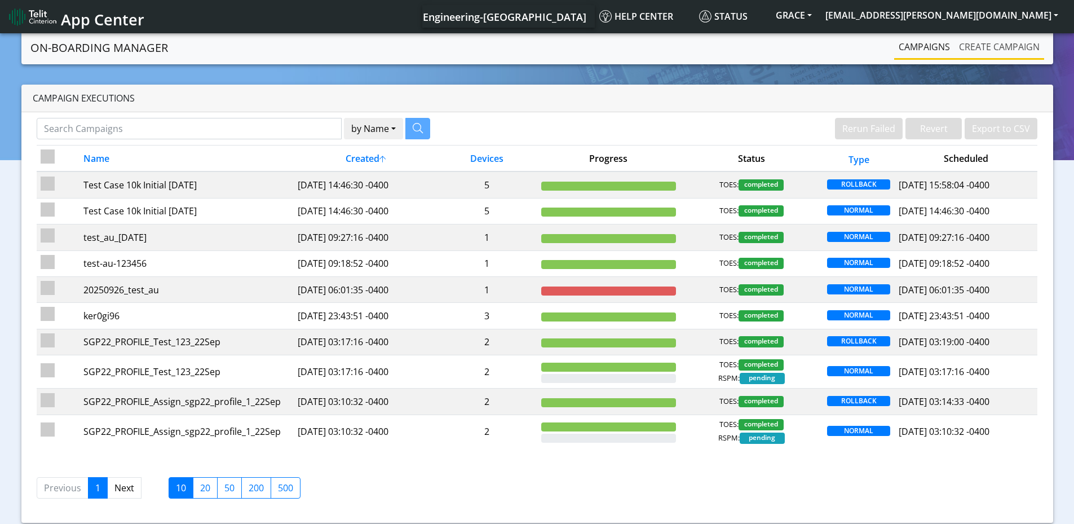
click at [993, 46] on link "Create campaign" at bounding box center [1000, 47] width 90 height 23
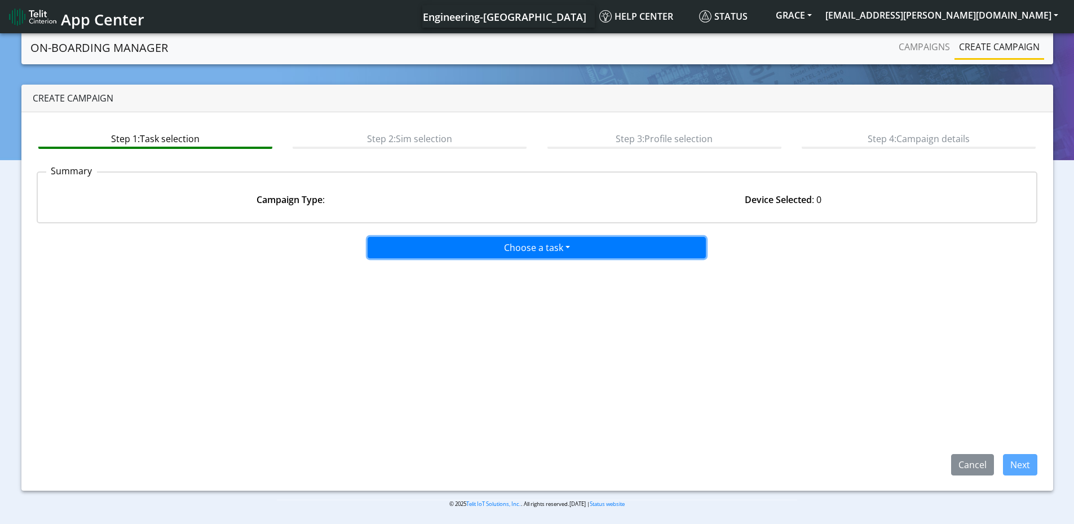
click at [483, 248] on button "Choose a task" at bounding box center [537, 247] width 338 height 21
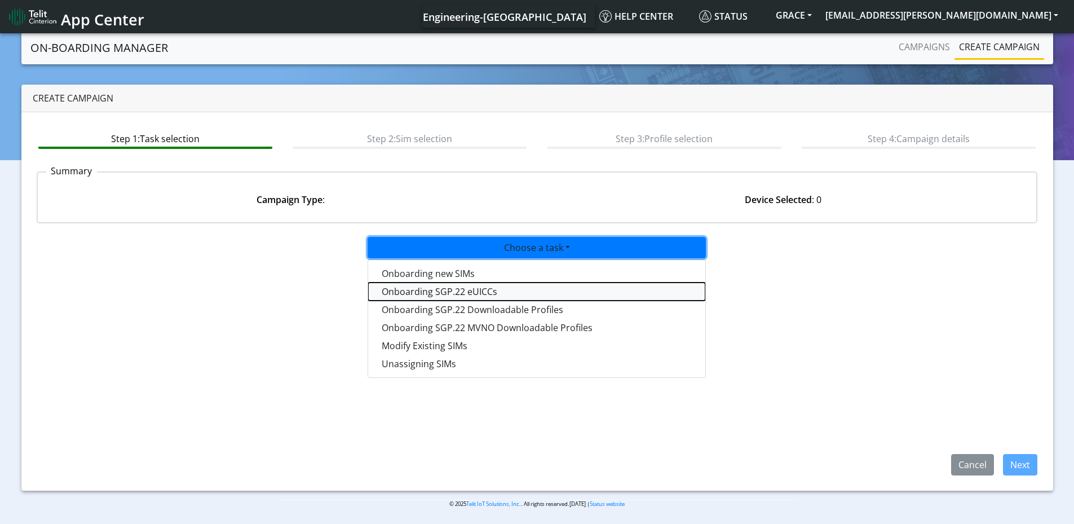
click at [416, 296] on tasksgp22eUICC-dropdown "Onboarding SGP.22 eUICCs" at bounding box center [536, 292] width 337 height 18
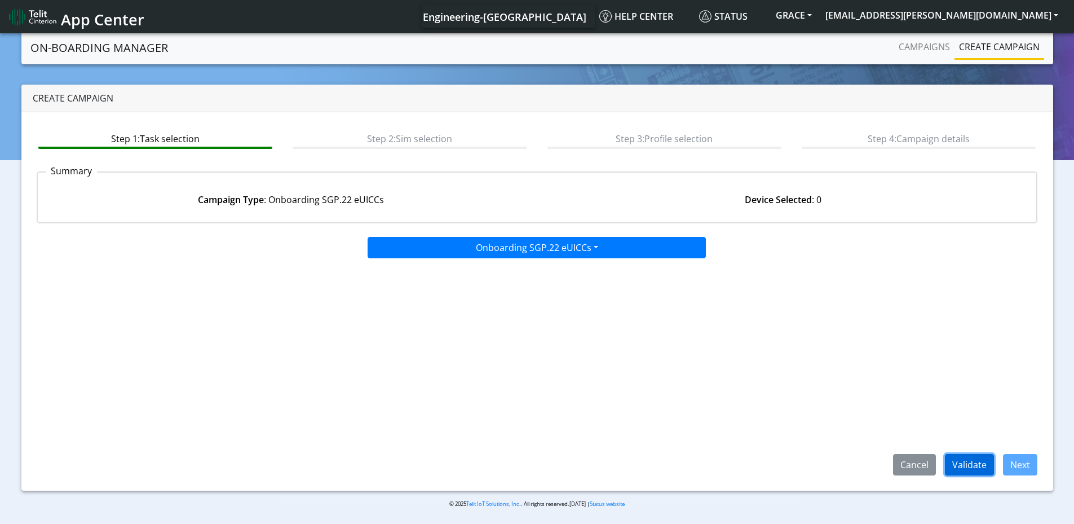
click at [973, 470] on button "Validate" at bounding box center [969, 464] width 49 height 21
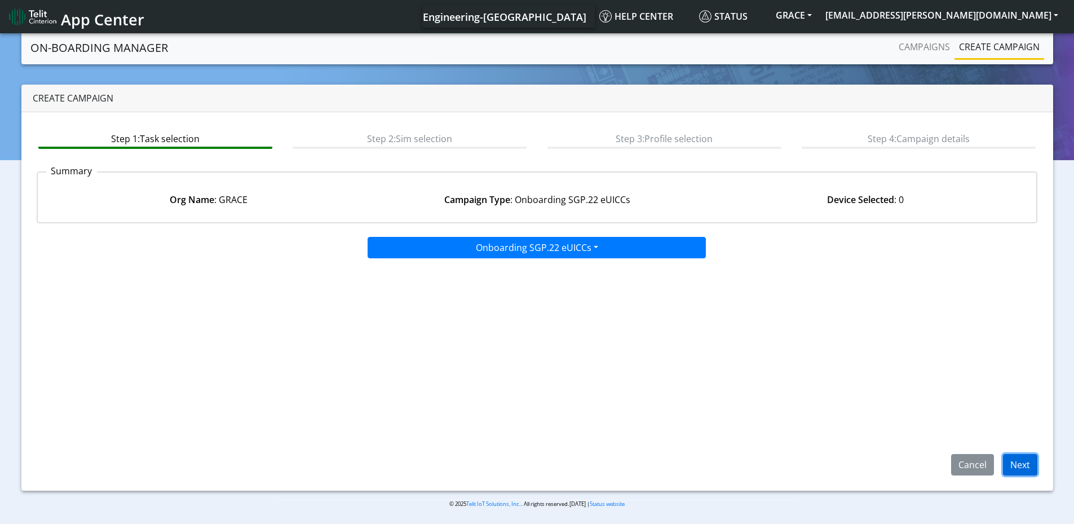
click at [1026, 465] on button "Next" at bounding box center [1020, 464] width 34 height 21
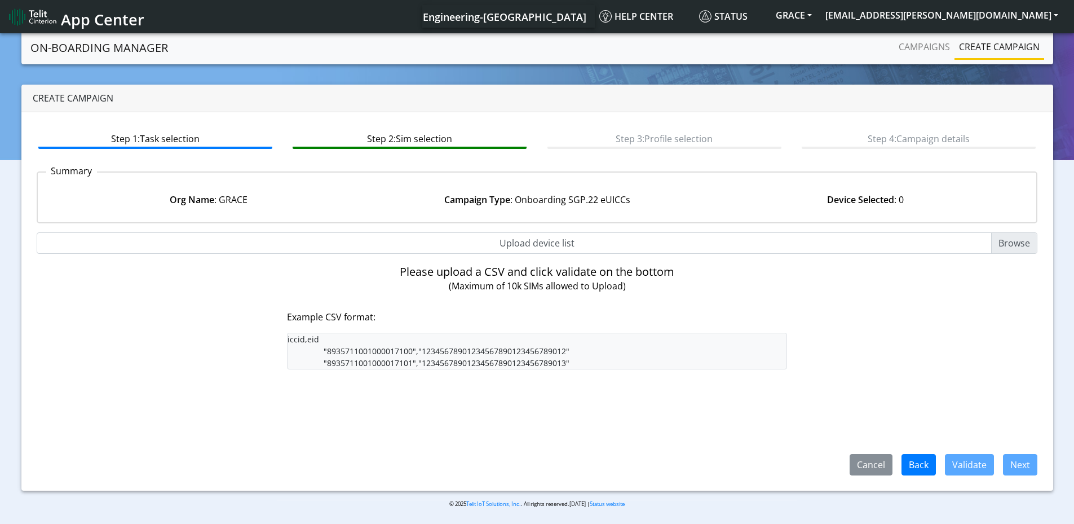
click at [1025, 243] on input "Upload device list" at bounding box center [538, 242] width 1002 height 21
type input "C:\fakepath\grace_engr_sgp22_euicc.csv"
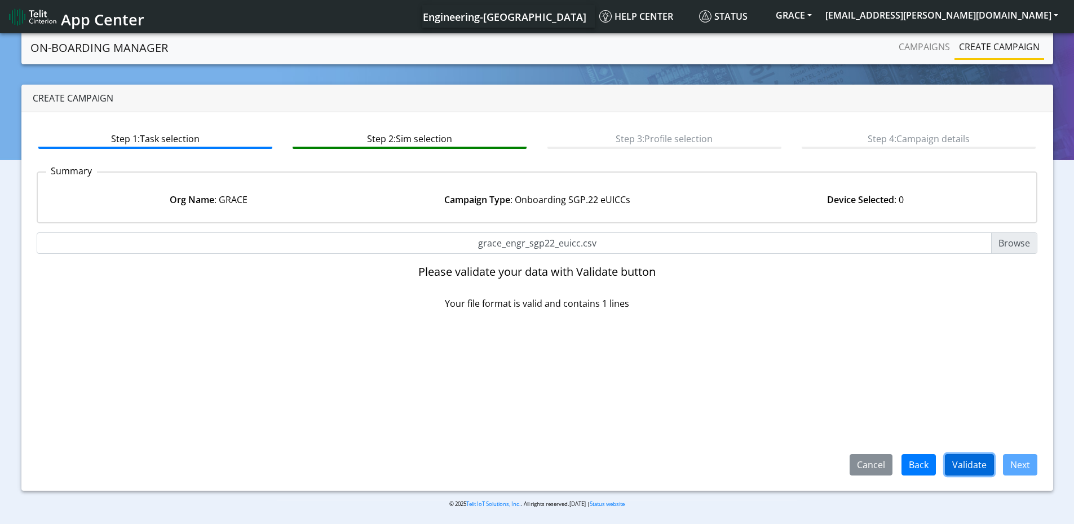
click at [973, 464] on button "Validate" at bounding box center [969, 464] width 49 height 21
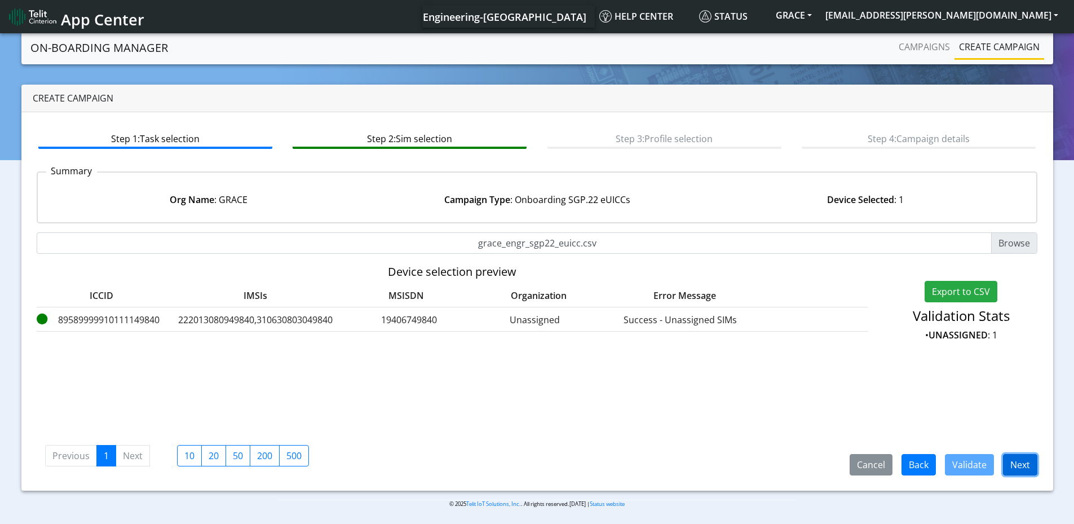
click at [1021, 469] on button "Next" at bounding box center [1020, 464] width 34 height 21
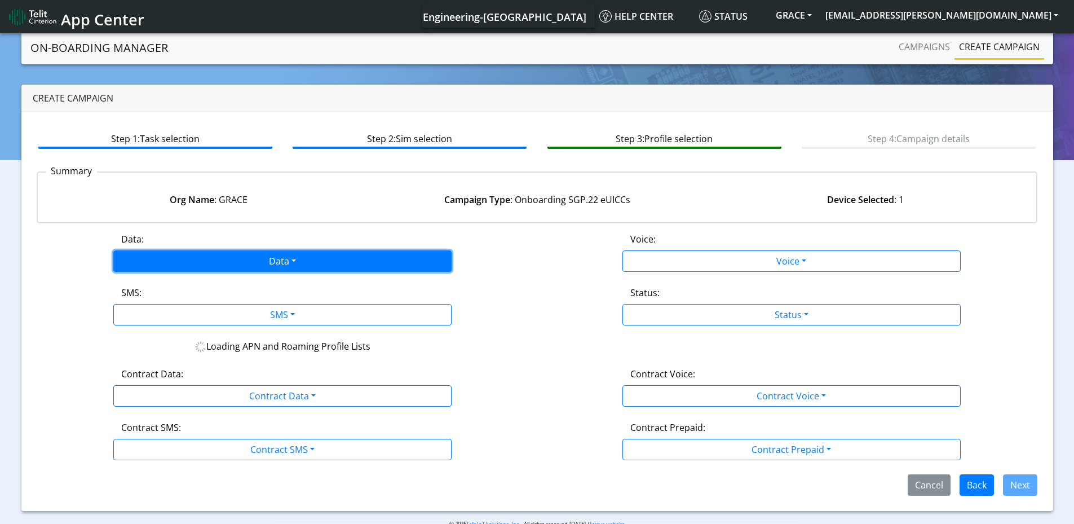
click at [213, 263] on button "Data" at bounding box center [282, 260] width 338 height 21
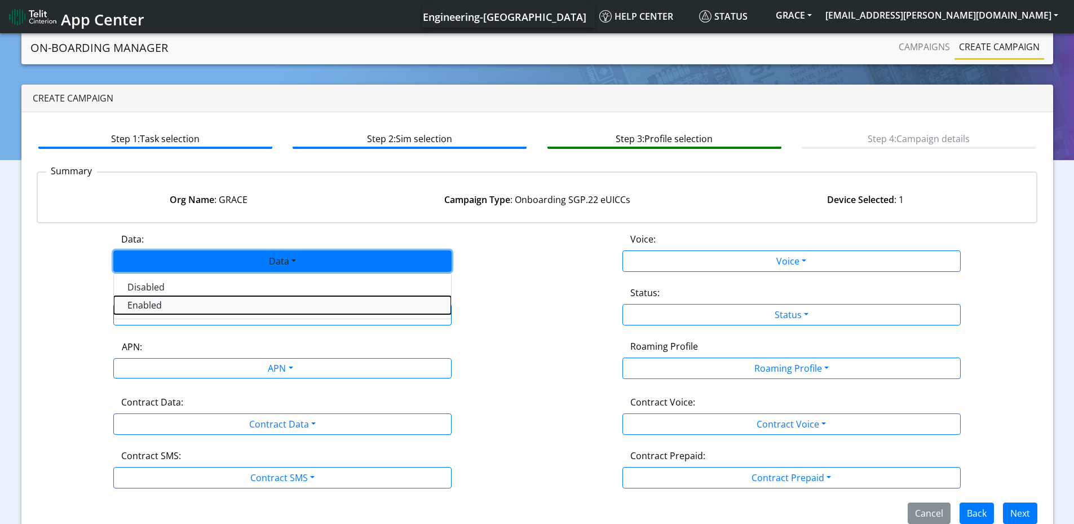
click at [168, 303] on button "Enabled" at bounding box center [282, 305] width 337 height 18
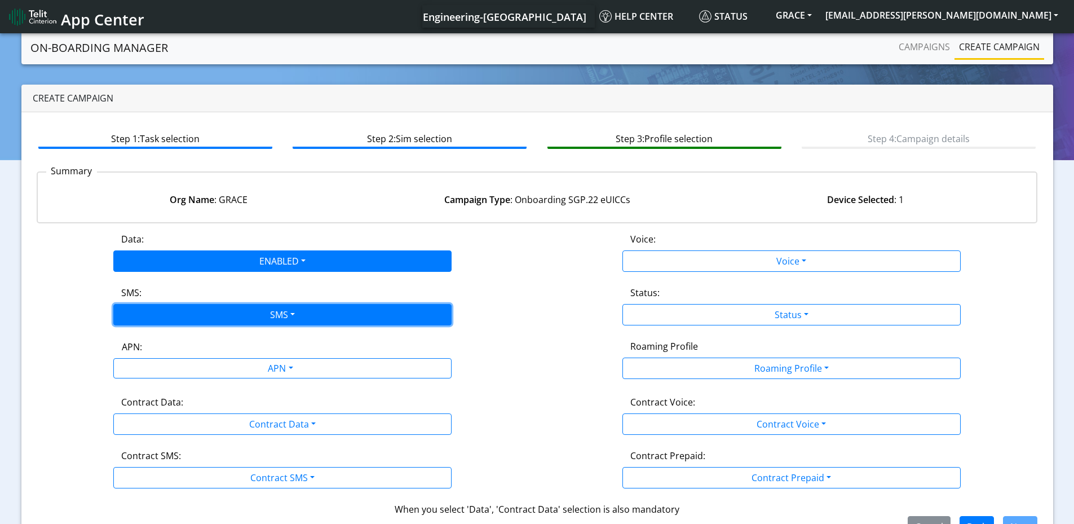
click at [297, 319] on button "SMS" at bounding box center [282, 314] width 338 height 21
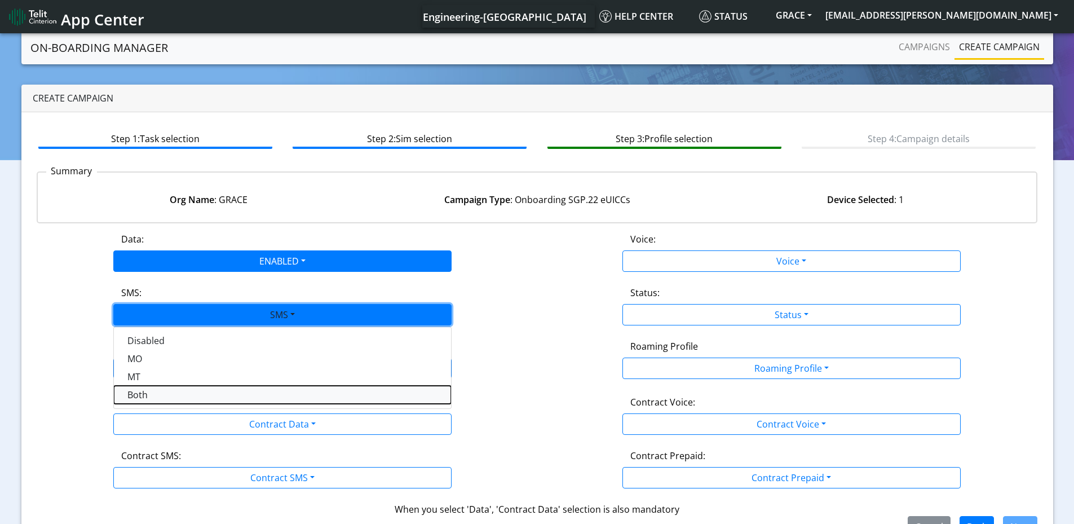
click at [130, 396] on button "Both" at bounding box center [282, 395] width 337 height 18
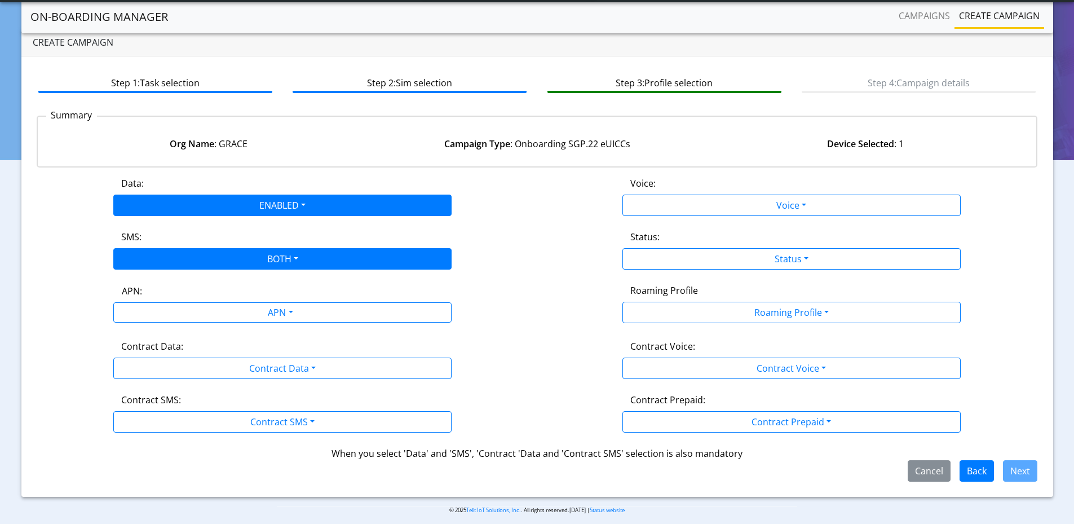
scroll to position [33, 0]
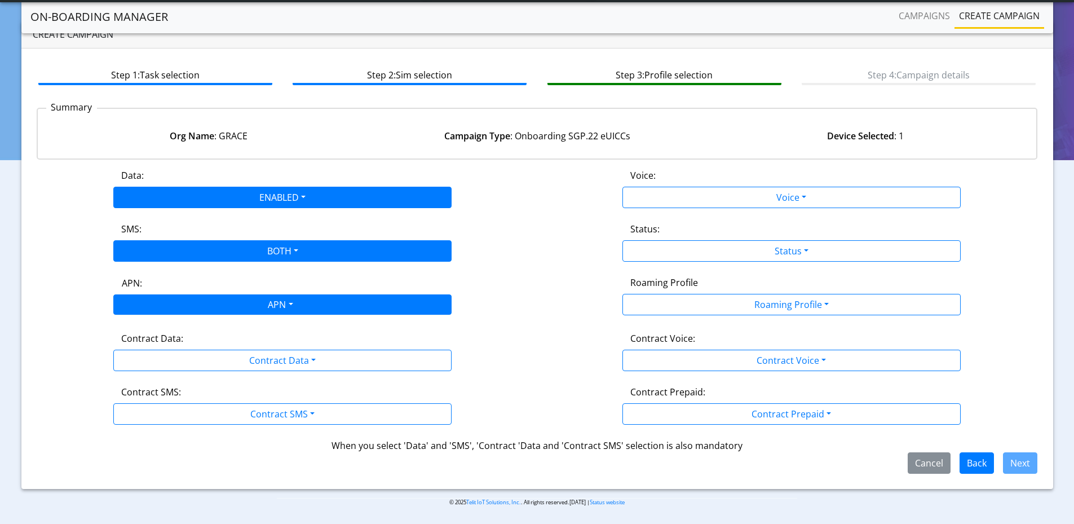
click at [187, 302] on div "APN" at bounding box center [280, 306] width 358 height 22
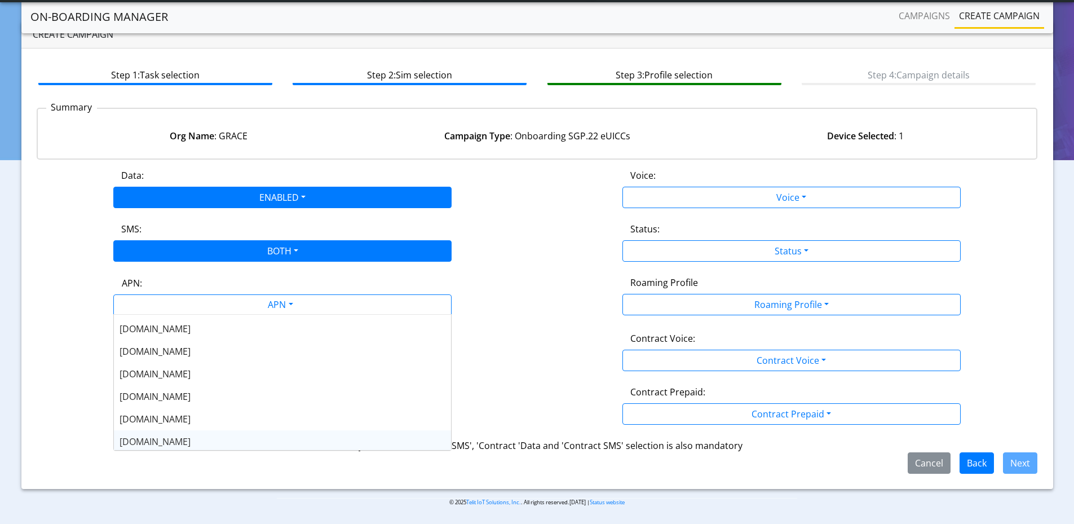
scroll to position [0, 0]
click at [151, 328] on span "flolive.net" at bounding box center [155, 326] width 71 height 12
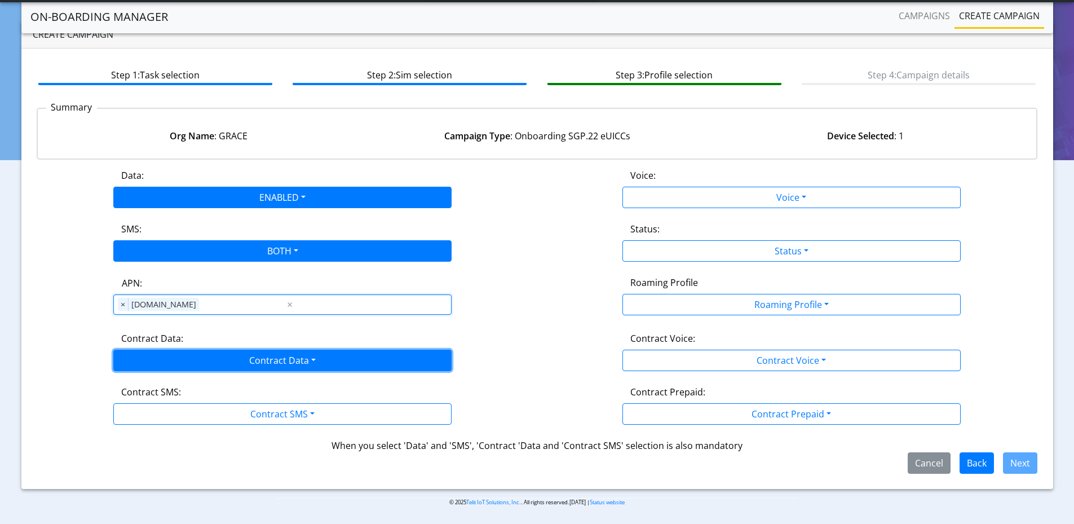
click at [212, 360] on button "Contract Data" at bounding box center [282, 360] width 338 height 21
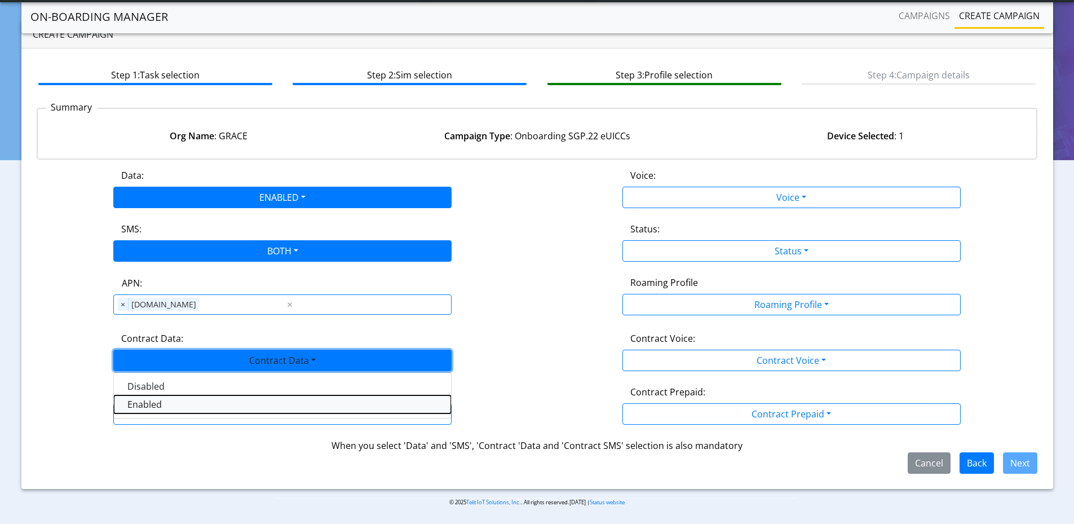
click at [153, 404] on Dataenabled-dropdown "Enabled" at bounding box center [282, 404] width 337 height 18
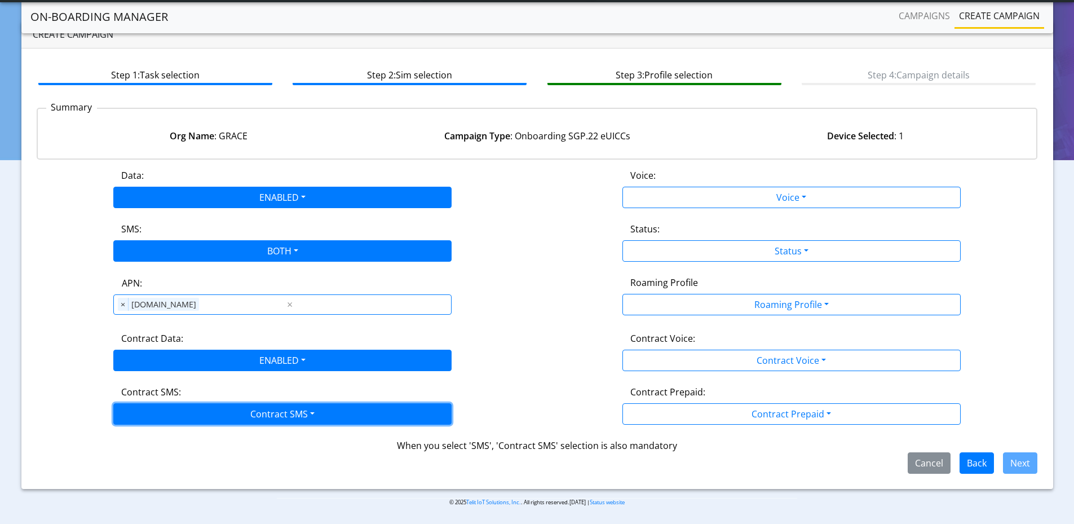
click at [175, 412] on button "Contract SMS" at bounding box center [282, 413] width 338 height 21
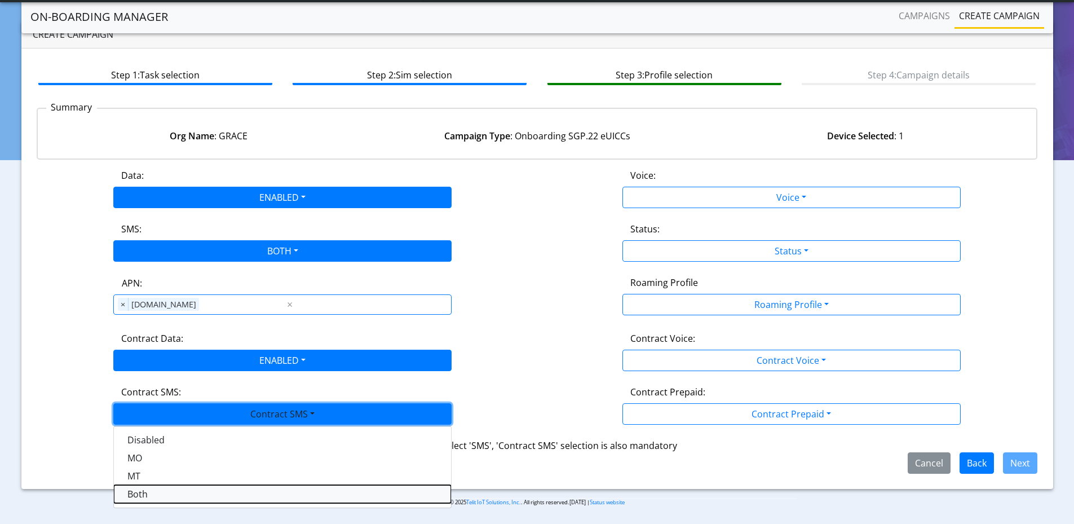
click at [140, 496] on SMSboth-dropdown "Both" at bounding box center [282, 494] width 337 height 18
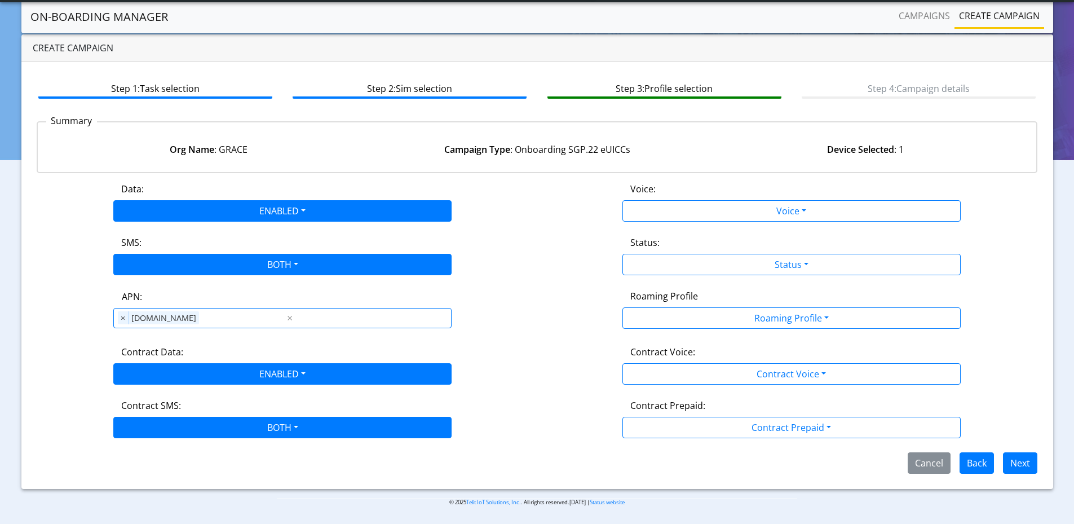
scroll to position [19, 0]
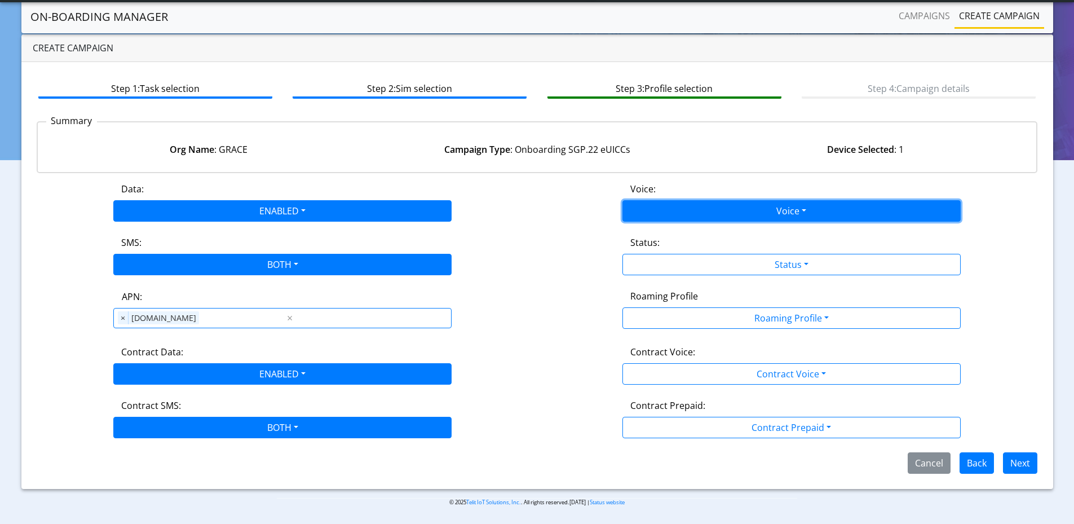
click at [657, 214] on button "Voice" at bounding box center [792, 210] width 338 height 21
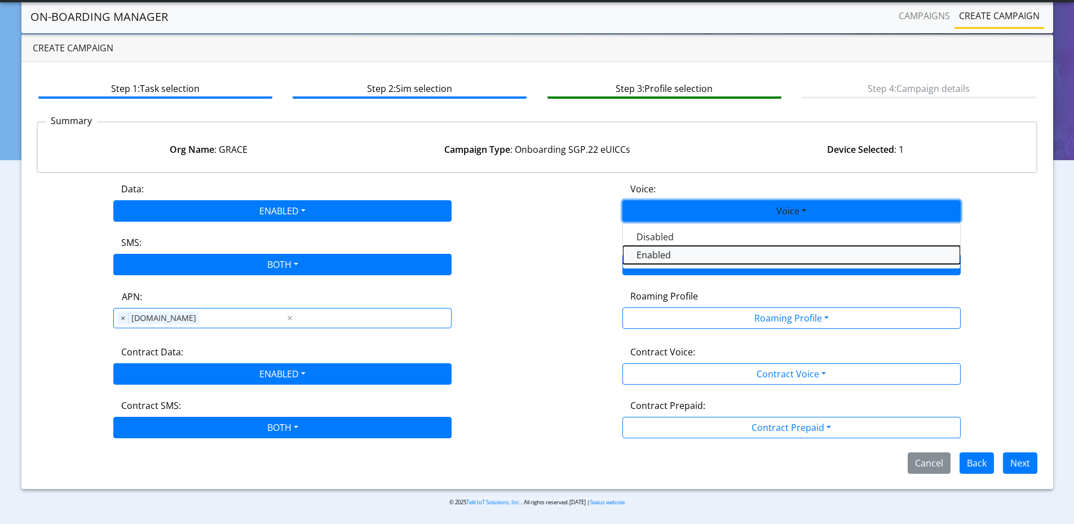
drag, startPoint x: 653, startPoint y: 253, endPoint x: 658, endPoint y: 261, distance: 9.4
click at [653, 253] on button "Enabled" at bounding box center [791, 255] width 337 height 18
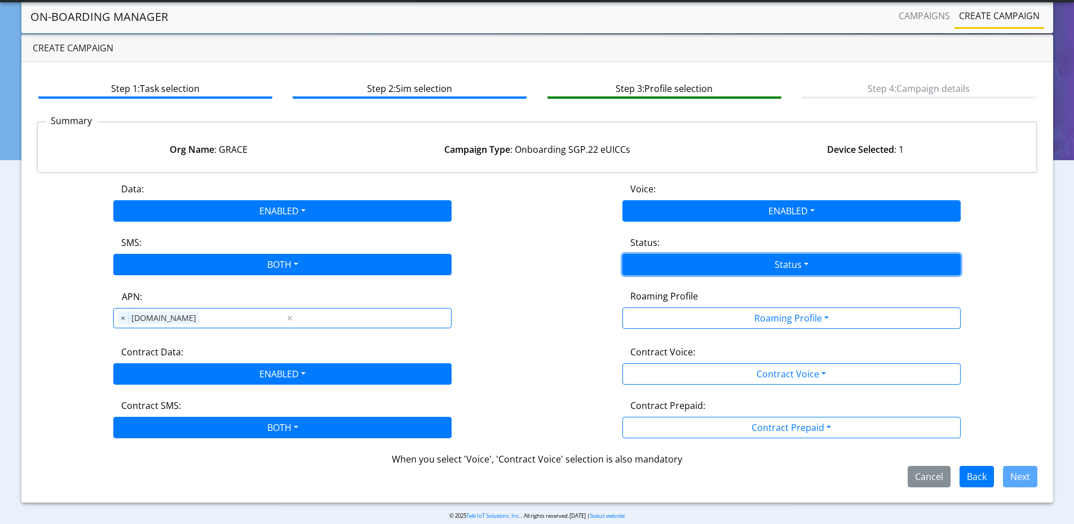
click at [663, 272] on button "Status" at bounding box center [792, 264] width 338 height 21
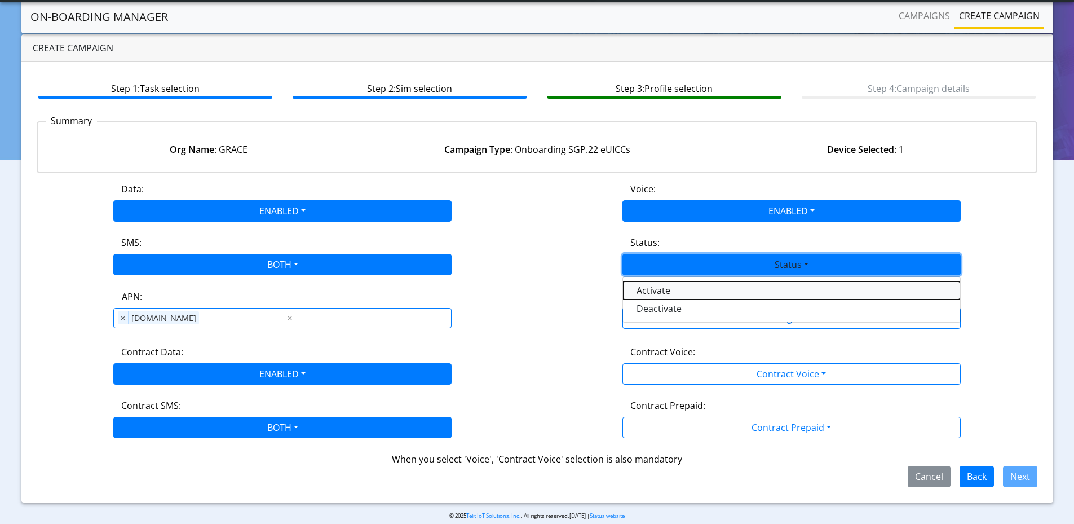
click at [659, 290] on button "Activate" at bounding box center [791, 290] width 337 height 18
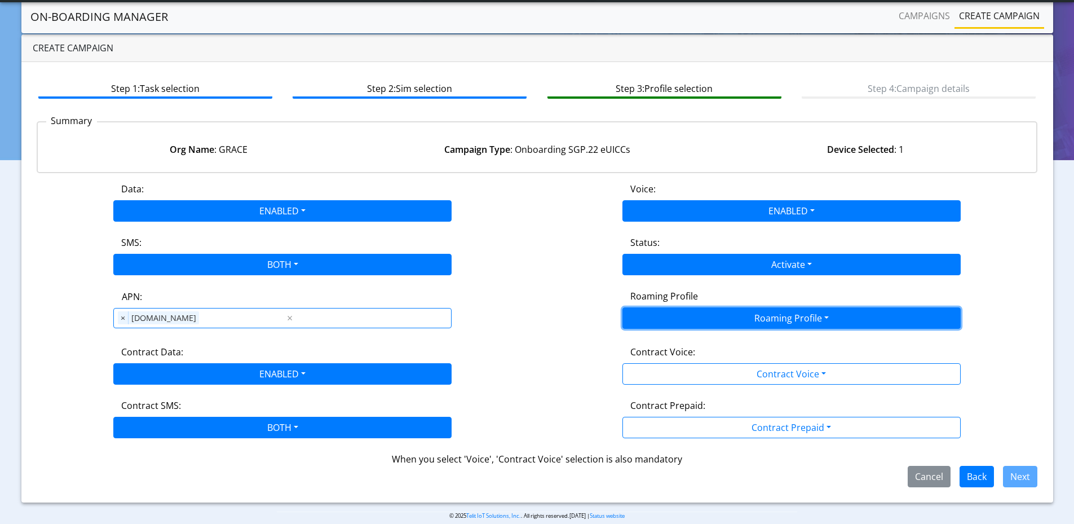
click at [638, 325] on button "Roaming Profile" at bounding box center [792, 317] width 338 height 21
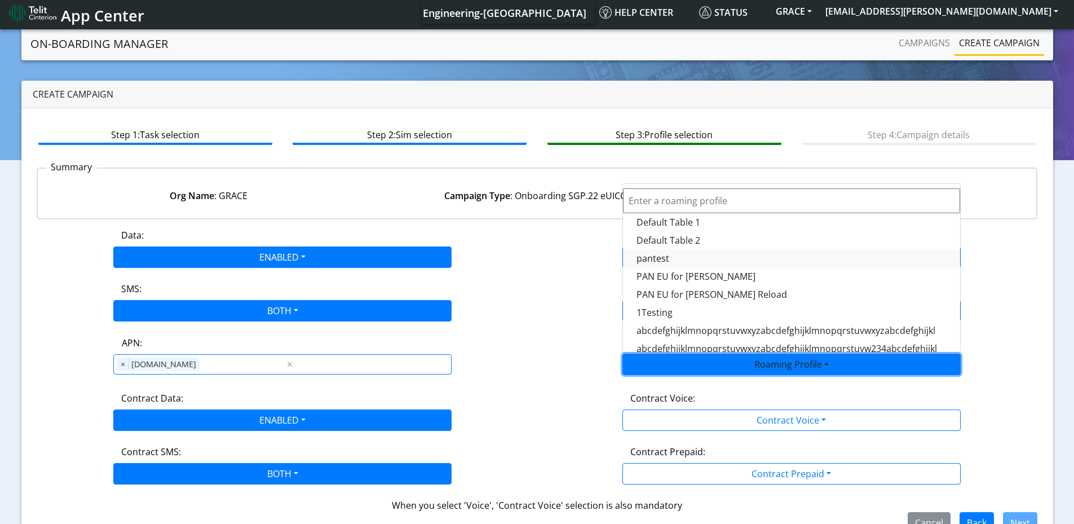
scroll to position [0, 0]
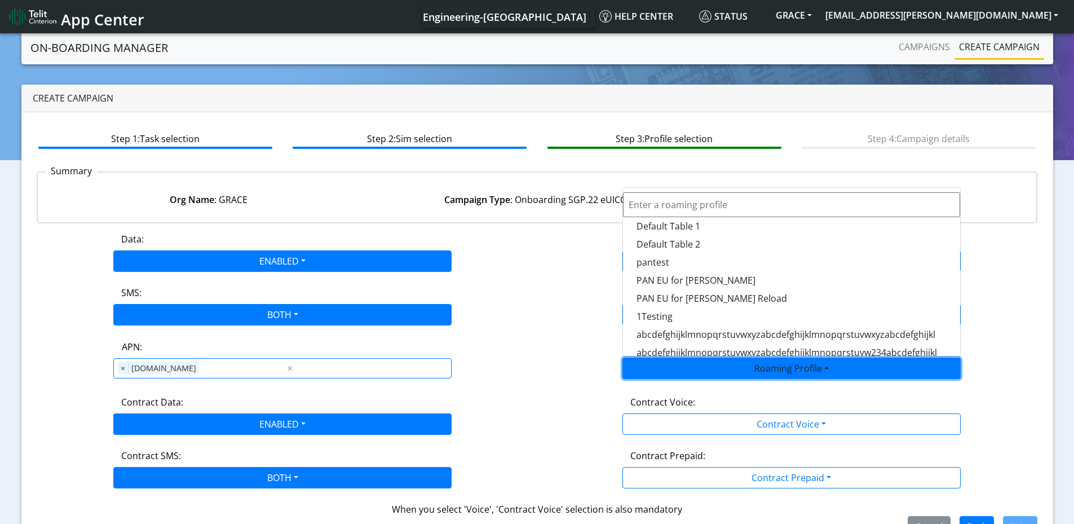
click at [562, 297] on div "Status: Activate Activate Deactivate" at bounding box center [791, 305] width 509 height 39
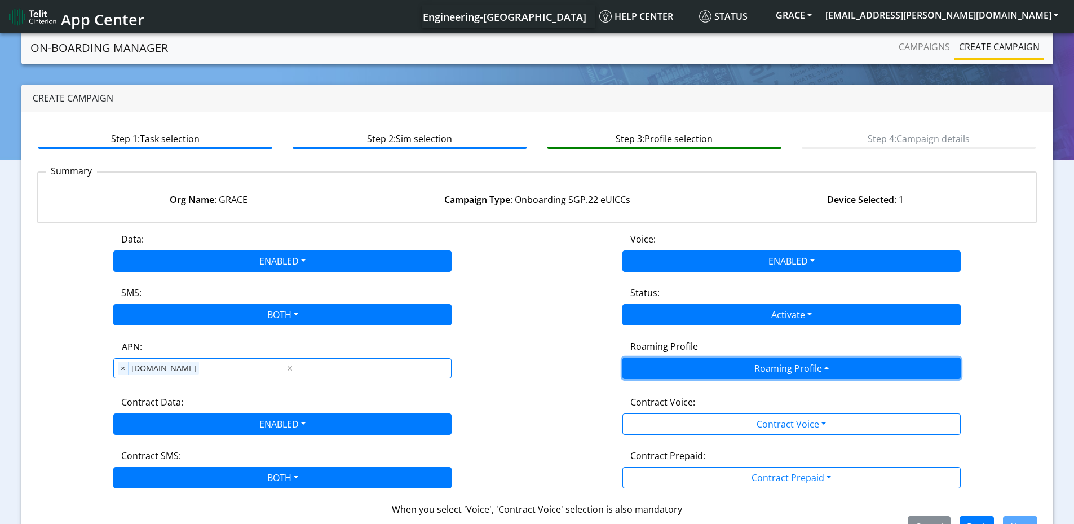
click at [655, 373] on button "Roaming Profile" at bounding box center [792, 368] width 338 height 21
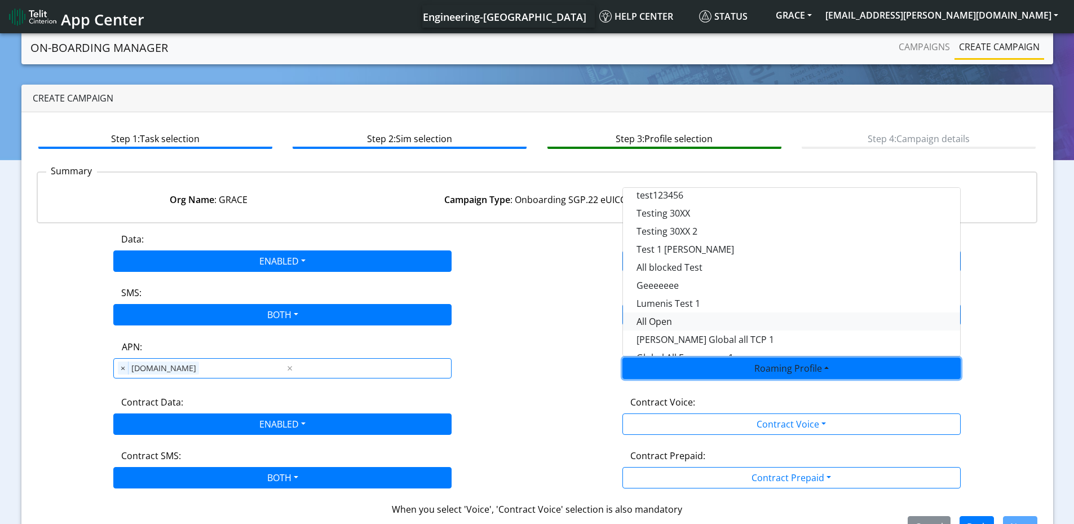
scroll to position [282, 0]
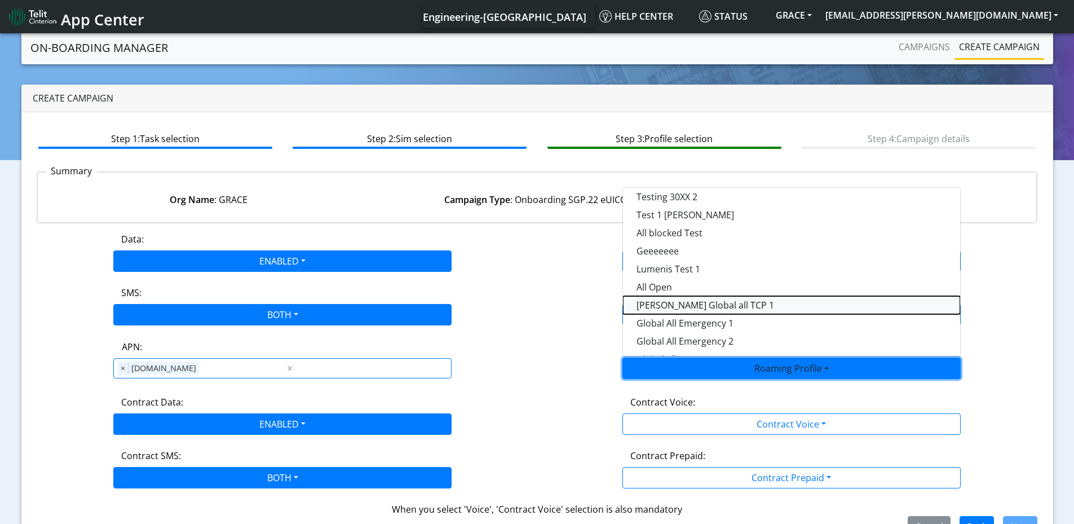
click at [698, 306] on Profile-dropdown "George Global all TCP 1" at bounding box center [791, 305] width 337 height 18
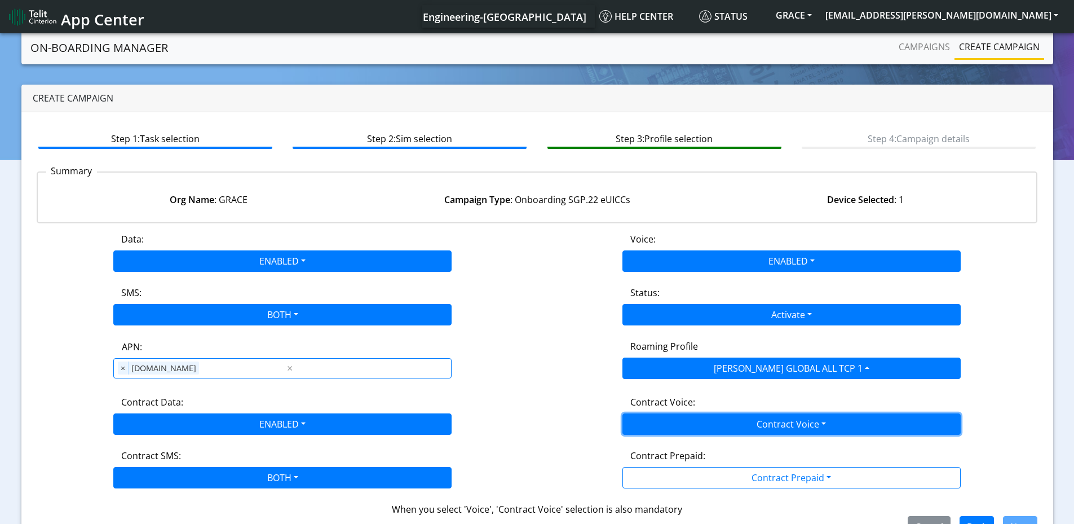
click at [681, 420] on button "Contract Voice" at bounding box center [792, 423] width 338 height 21
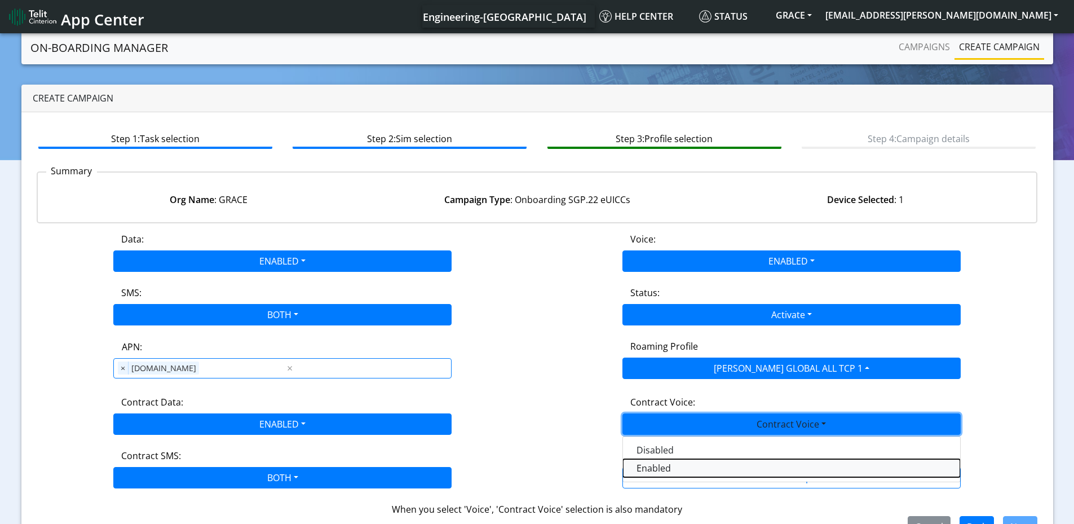
click at [660, 468] on Voiceenabled-dropdown "Enabled" at bounding box center [791, 468] width 337 height 18
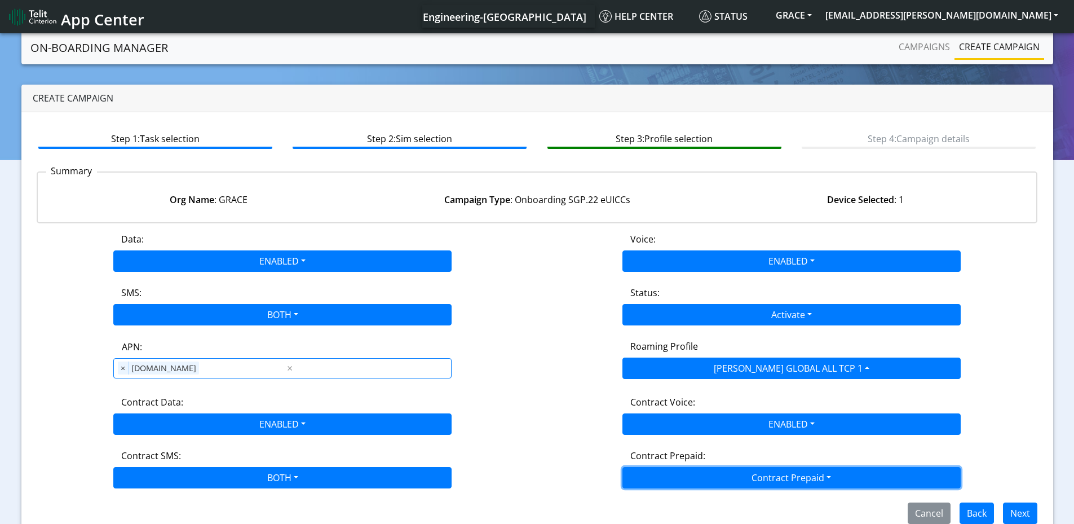
click at [694, 475] on button "Contract Prepaid" at bounding box center [792, 477] width 338 height 21
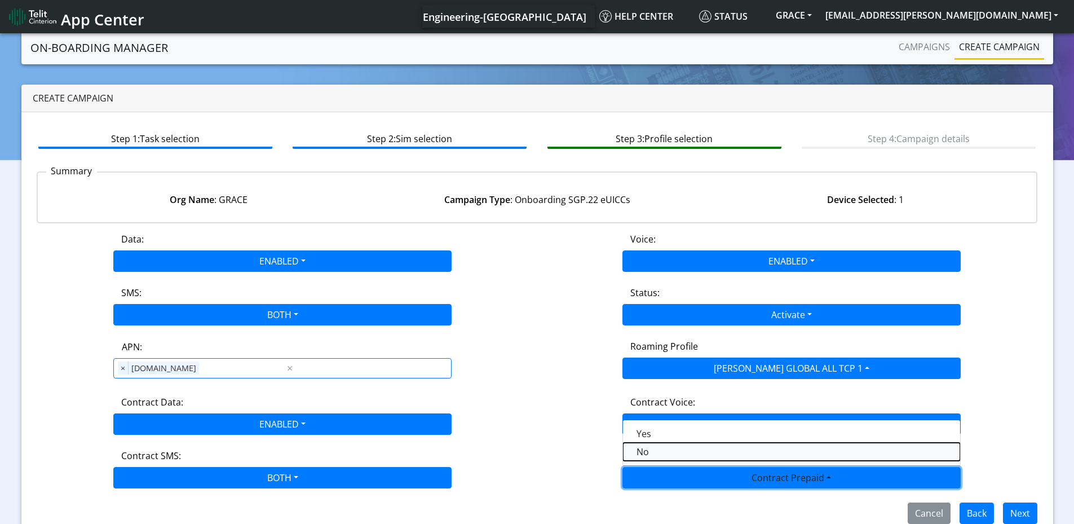
click at [649, 453] on Prepaidnotprepaid-dropdown "No" at bounding box center [791, 452] width 337 height 18
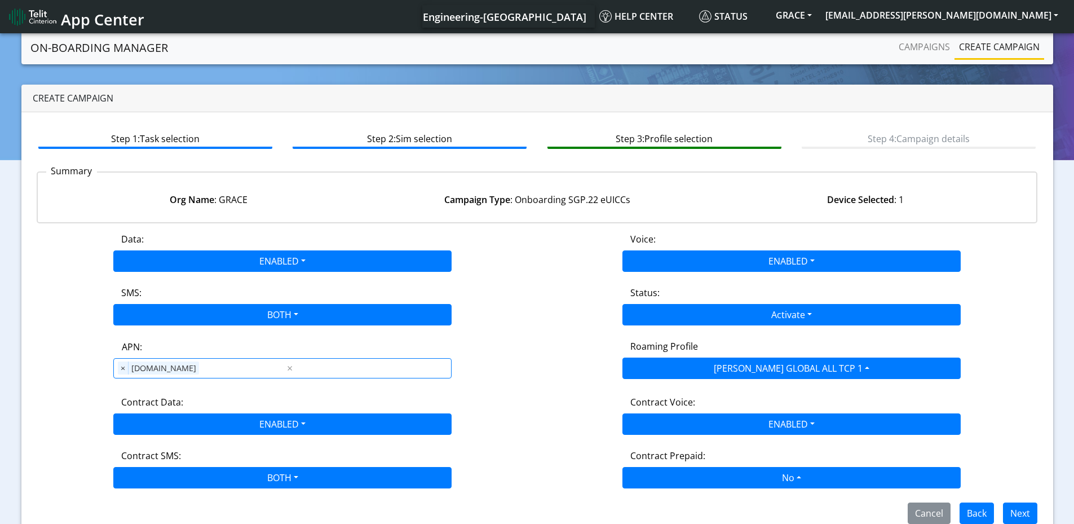
scroll to position [19, 0]
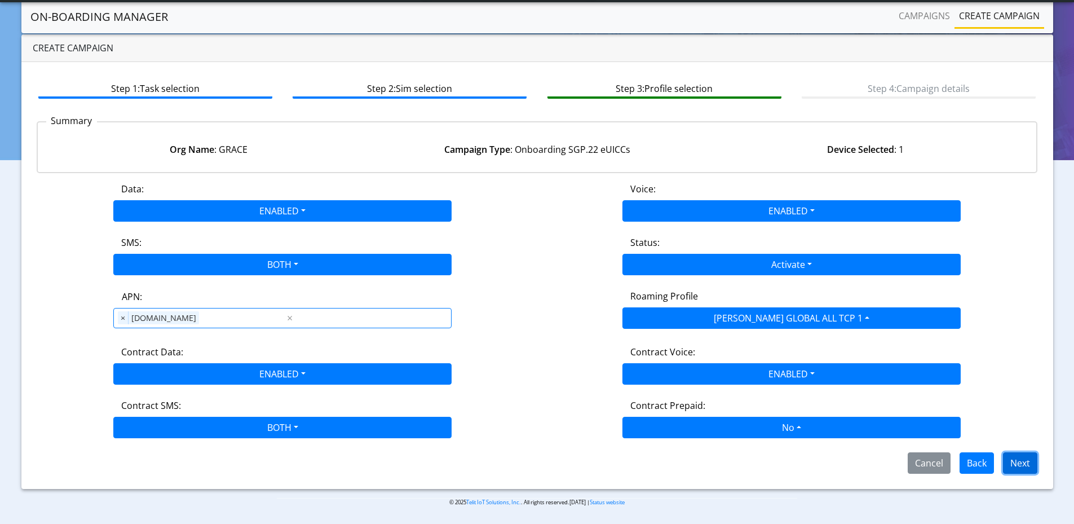
click at [1020, 463] on button "Next" at bounding box center [1020, 462] width 34 height 21
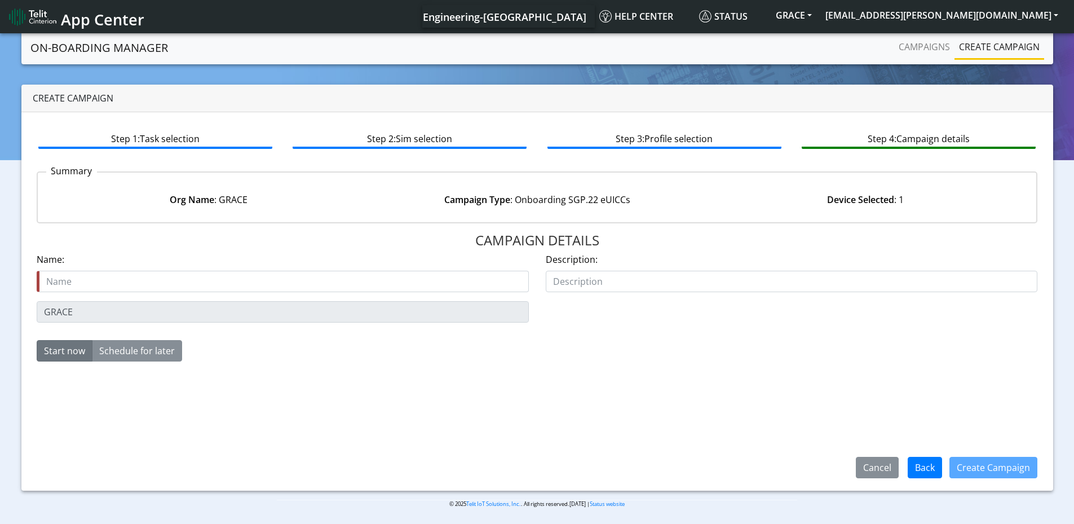
click at [290, 280] on input "text" at bounding box center [283, 281] width 492 height 21
type input "Grace_eUICCOnboarding"
click at [979, 468] on button "Create Campaign" at bounding box center [994, 467] width 88 height 21
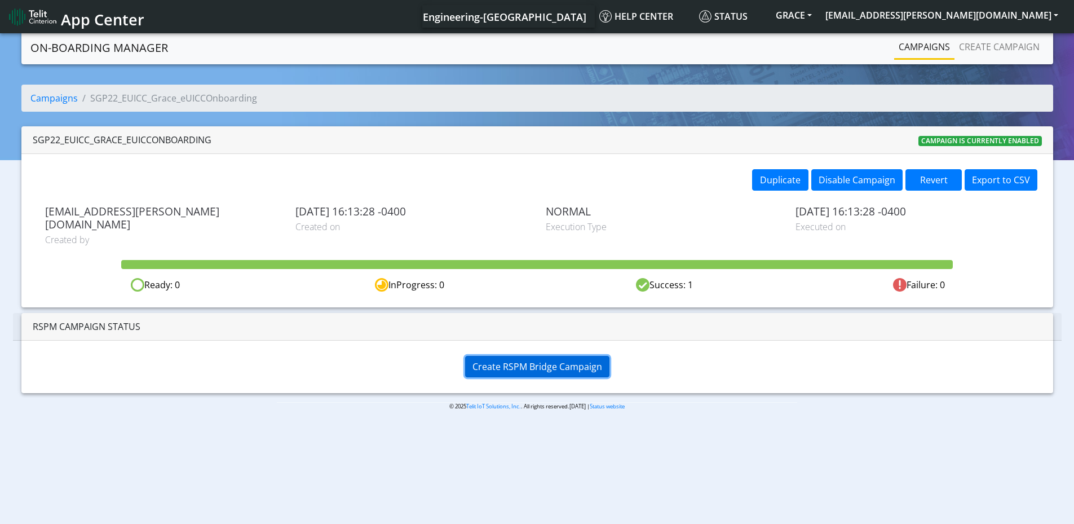
click at [524, 360] on span "Create RSPM Bridge Campaign" at bounding box center [538, 366] width 130 height 12
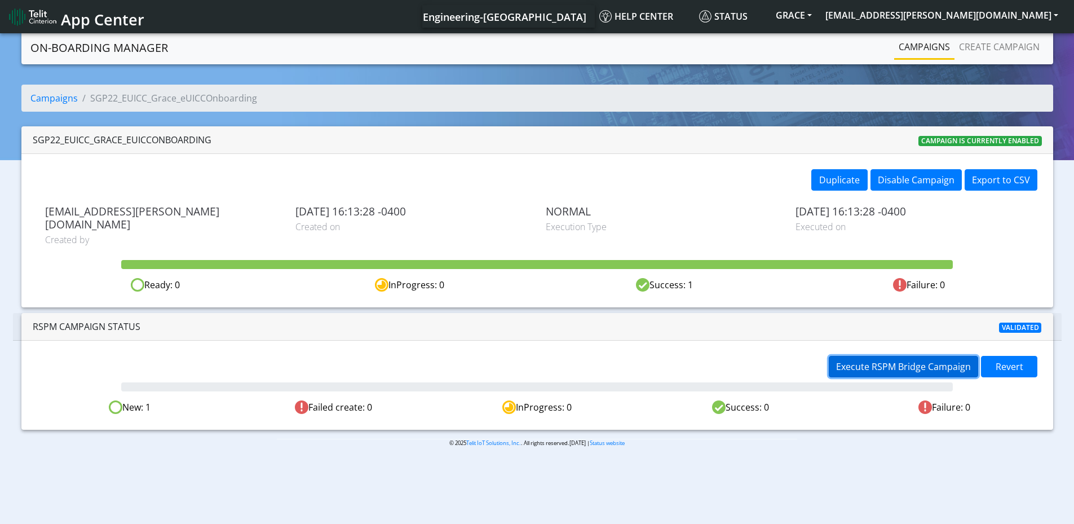
click at [870, 360] on span "Execute RSPM Bridge Campaign" at bounding box center [903, 366] width 135 height 12
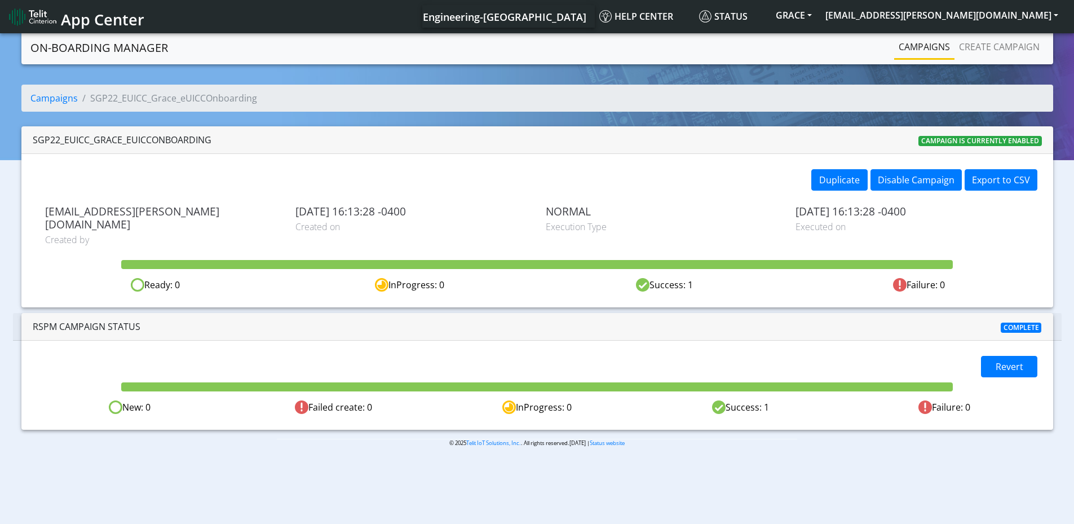
drag, startPoint x: 369, startPoint y: 392, endPoint x: 379, endPoint y: 390, distance: 10.4
click at [379, 400] on div "Failed create: 0" at bounding box center [334, 407] width 204 height 14
click at [34, 13] on img at bounding box center [32, 17] width 47 height 18
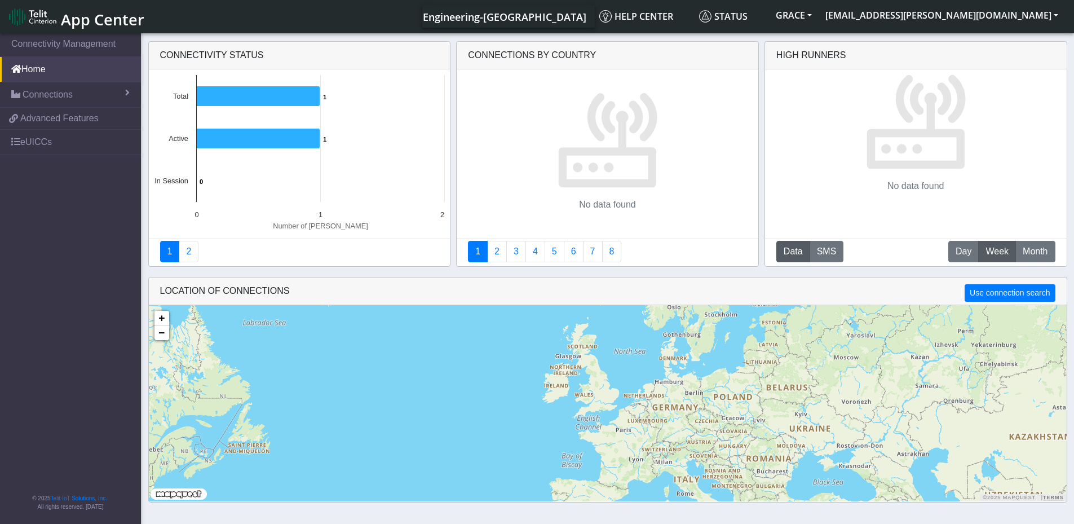
click at [16, 16] on img at bounding box center [32, 17] width 47 height 18
click at [42, 148] on link "eUICCs" at bounding box center [70, 142] width 141 height 25
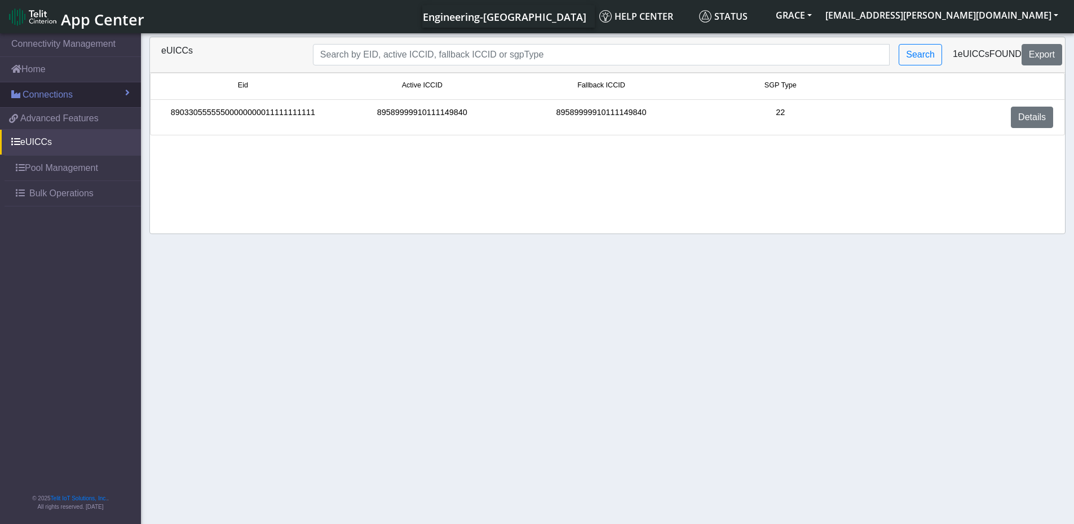
click at [47, 99] on span "Connections" at bounding box center [48, 95] width 50 height 14
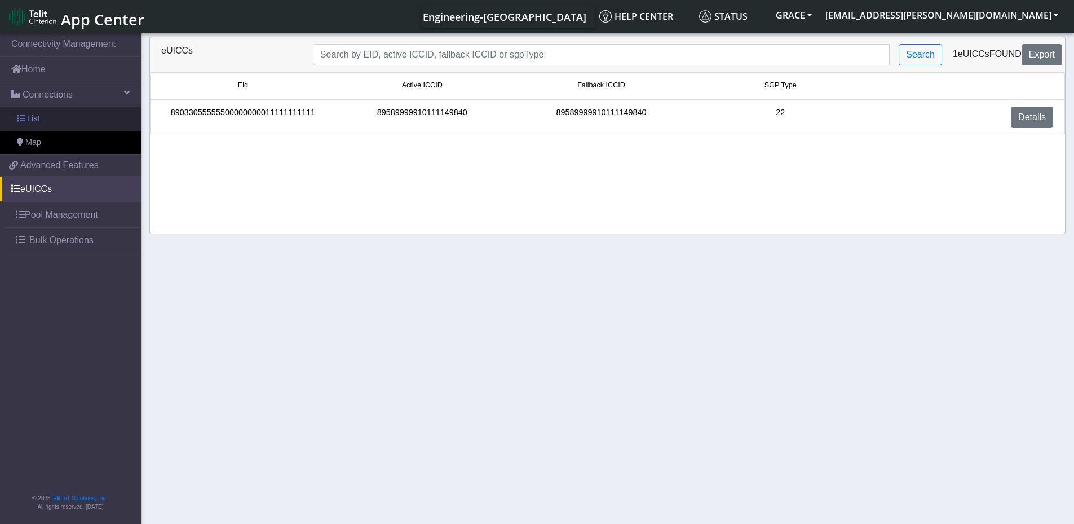
click at [43, 118] on link "List" at bounding box center [70, 119] width 141 height 24
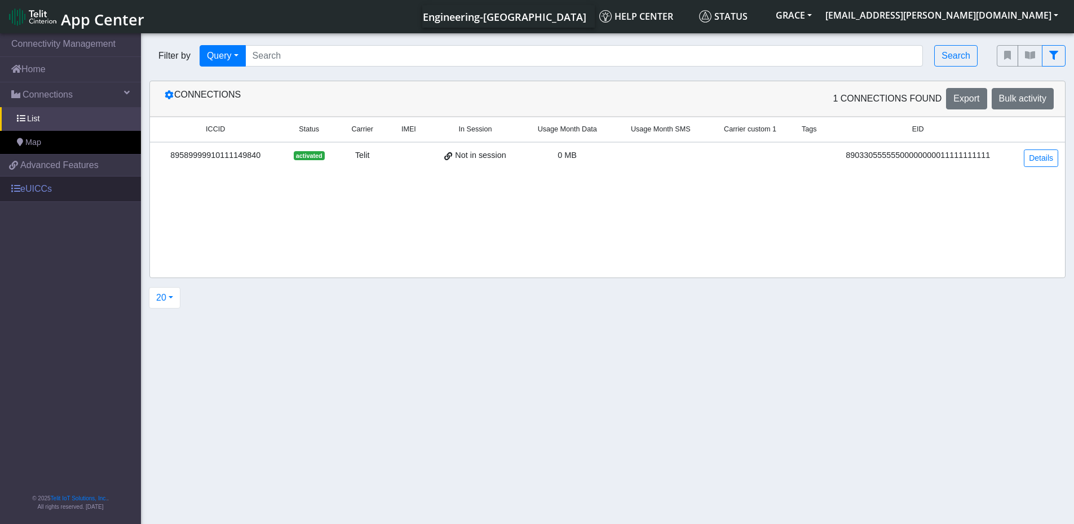
click at [39, 188] on link "eUICCs" at bounding box center [70, 189] width 141 height 25
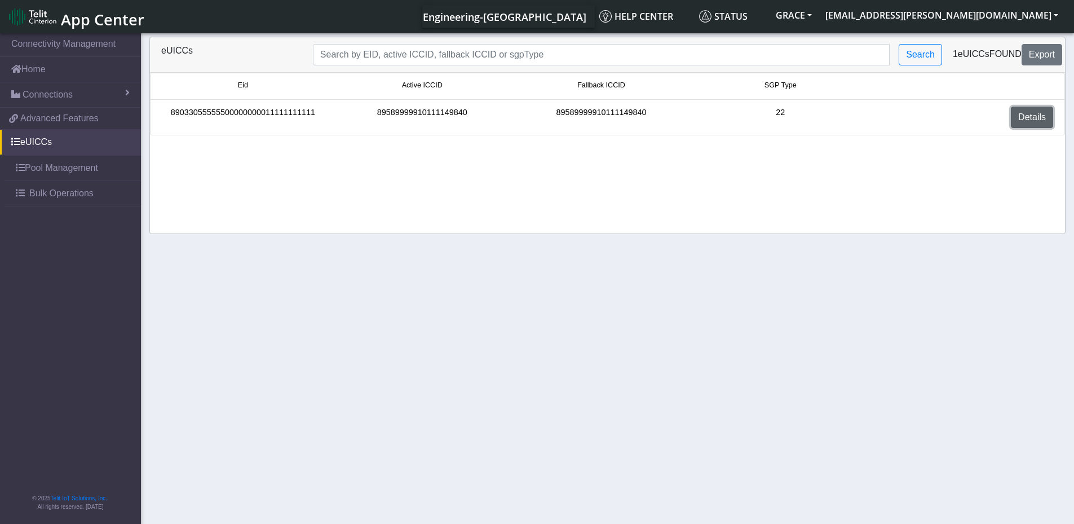
click at [1028, 117] on link "Details" at bounding box center [1032, 117] width 42 height 21
